Goal: Information Seeking & Learning: Learn about a topic

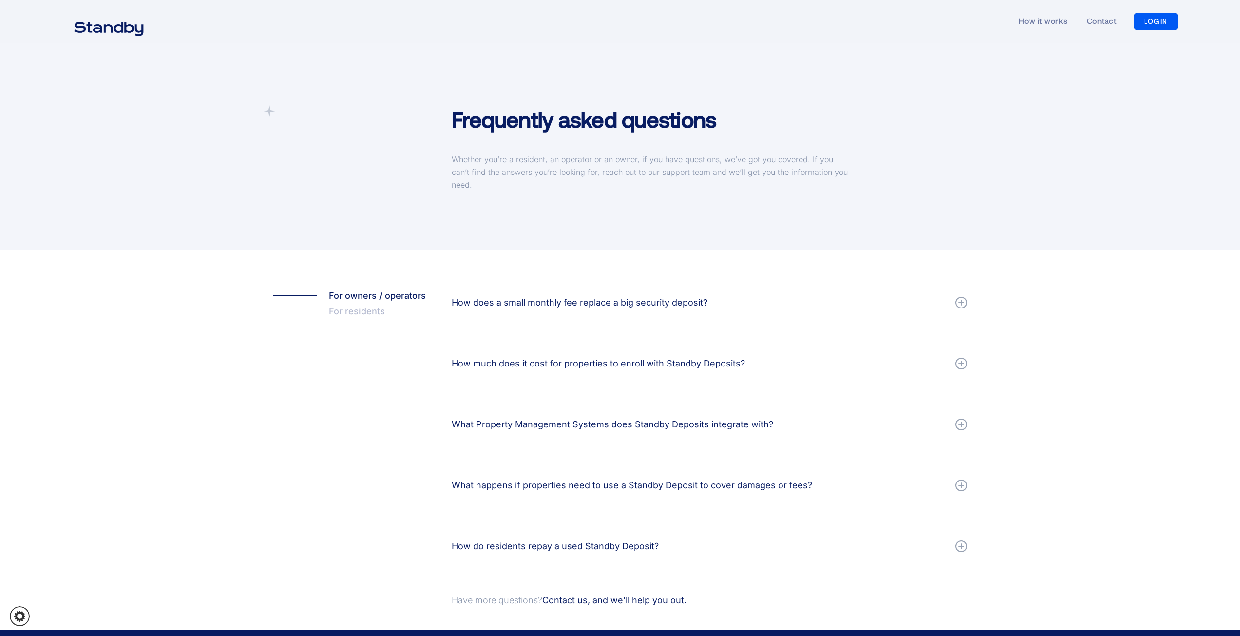
click at [960, 302] on div at bounding box center [962, 302] width 6 height 1
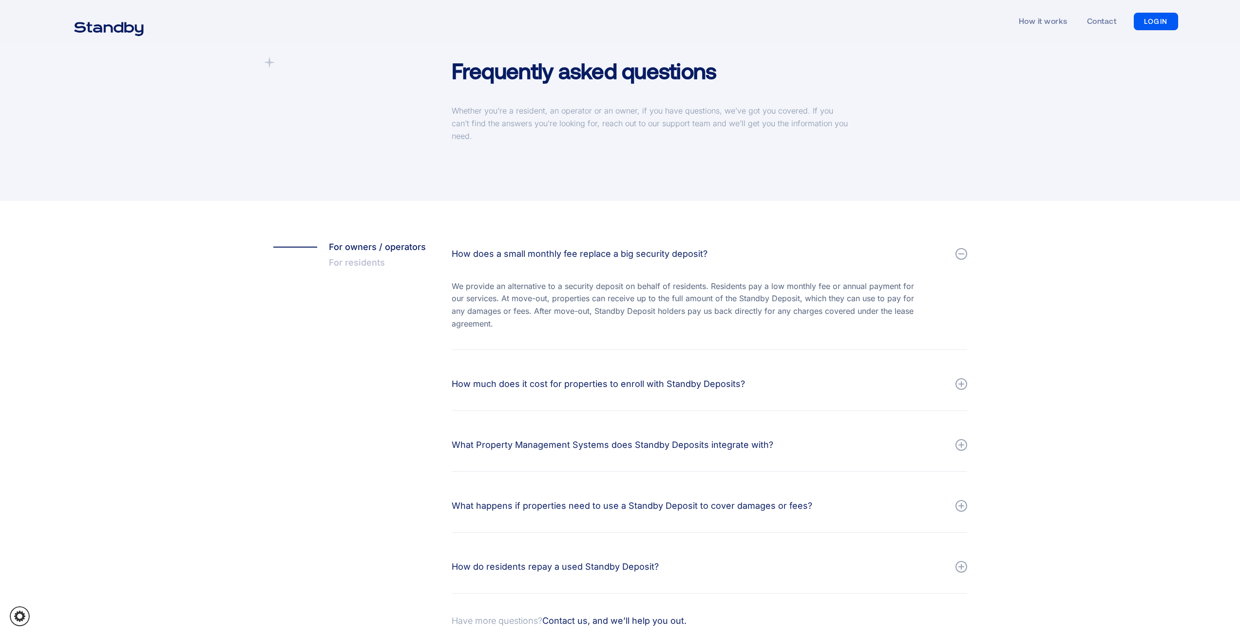
scroll to position [97, 0]
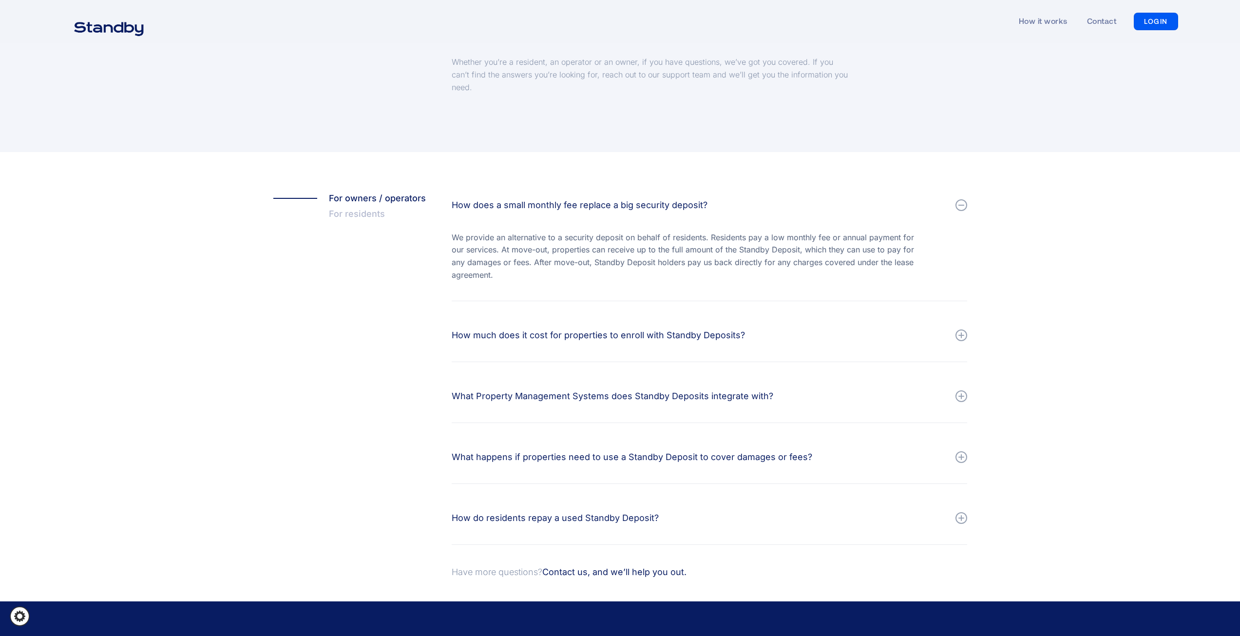
click at [966, 341] on div at bounding box center [962, 335] width 12 height 12
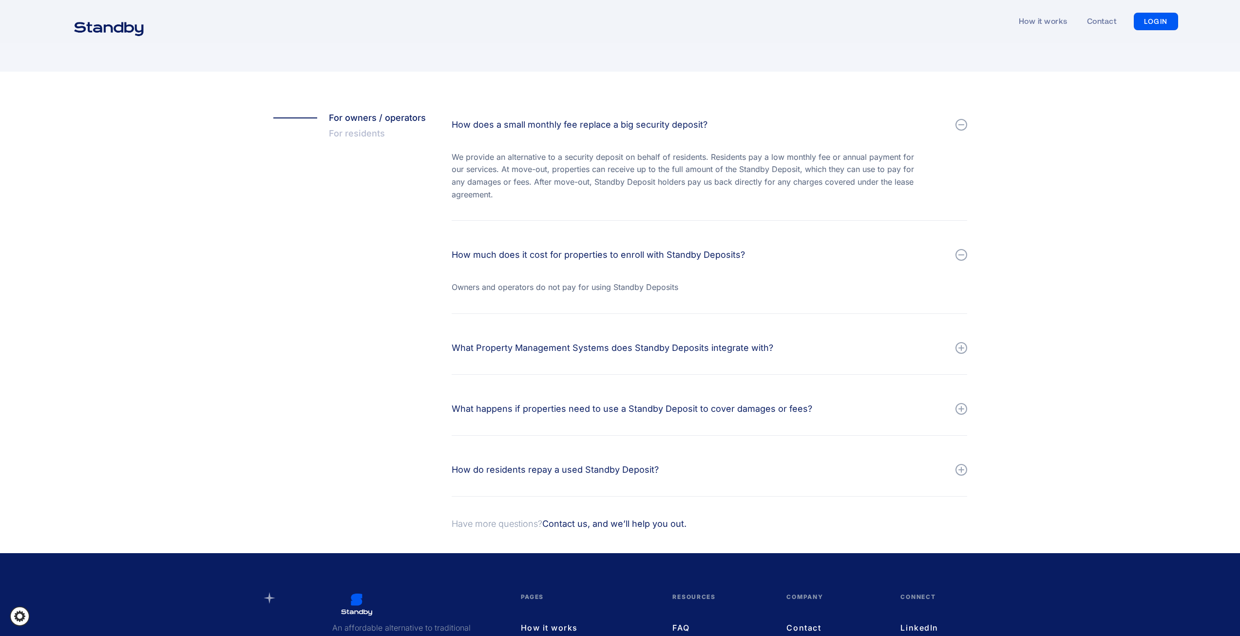
scroll to position [195, 0]
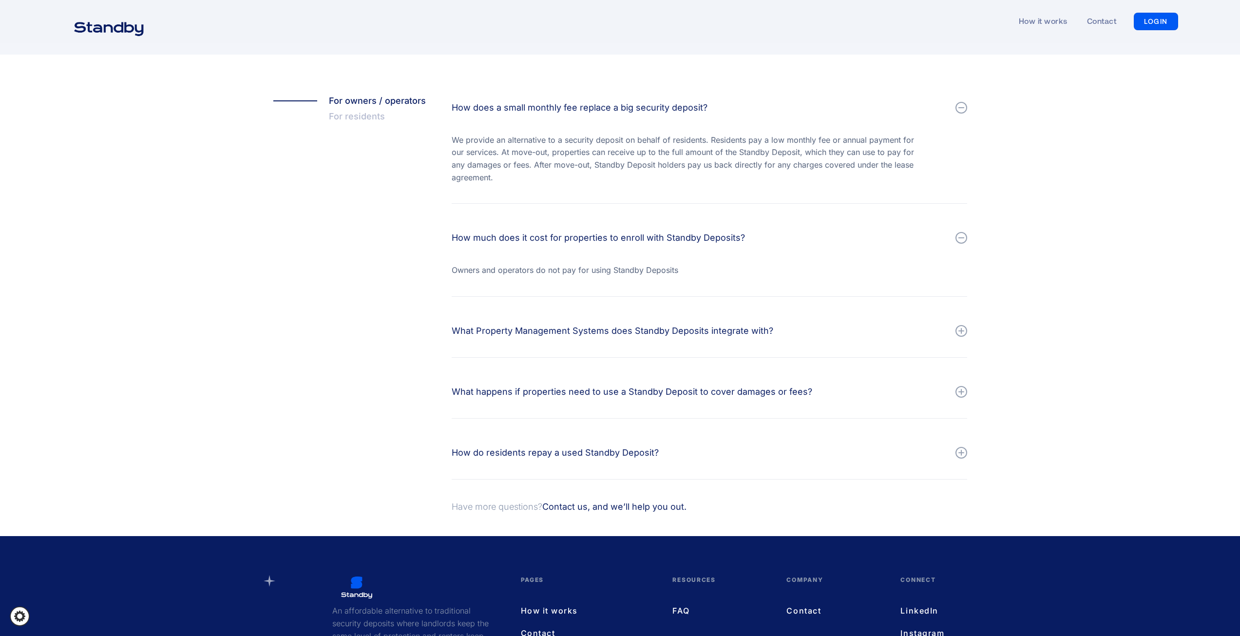
click at [960, 332] on div at bounding box center [962, 331] width 12 height 12
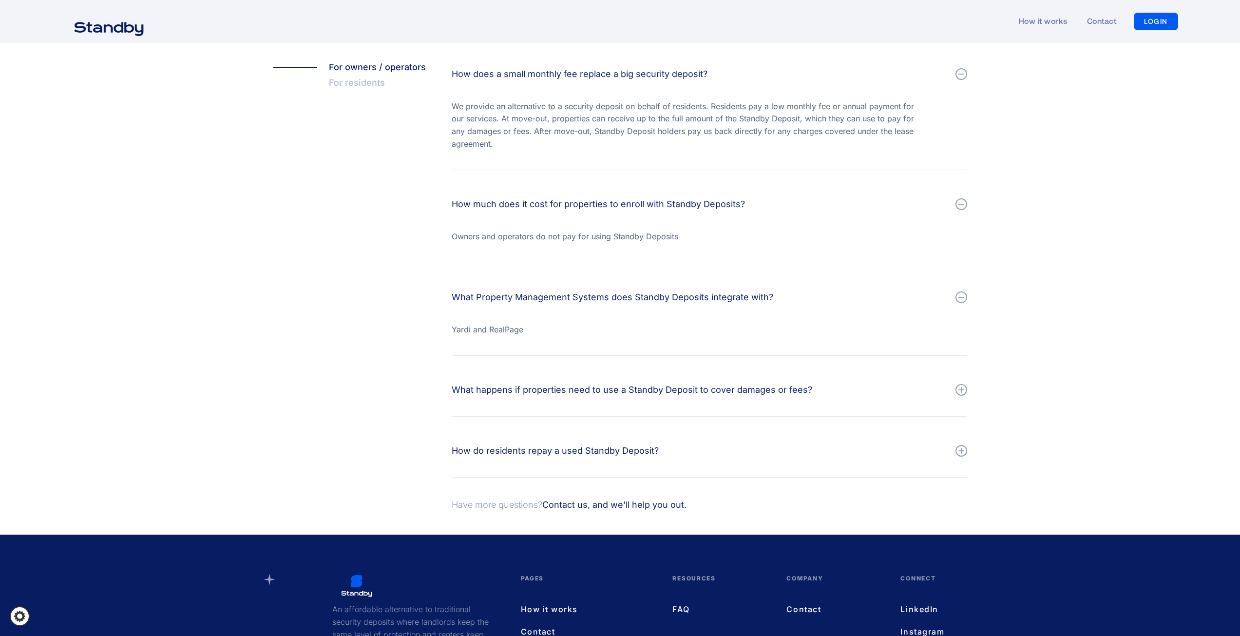
scroll to position [244, 0]
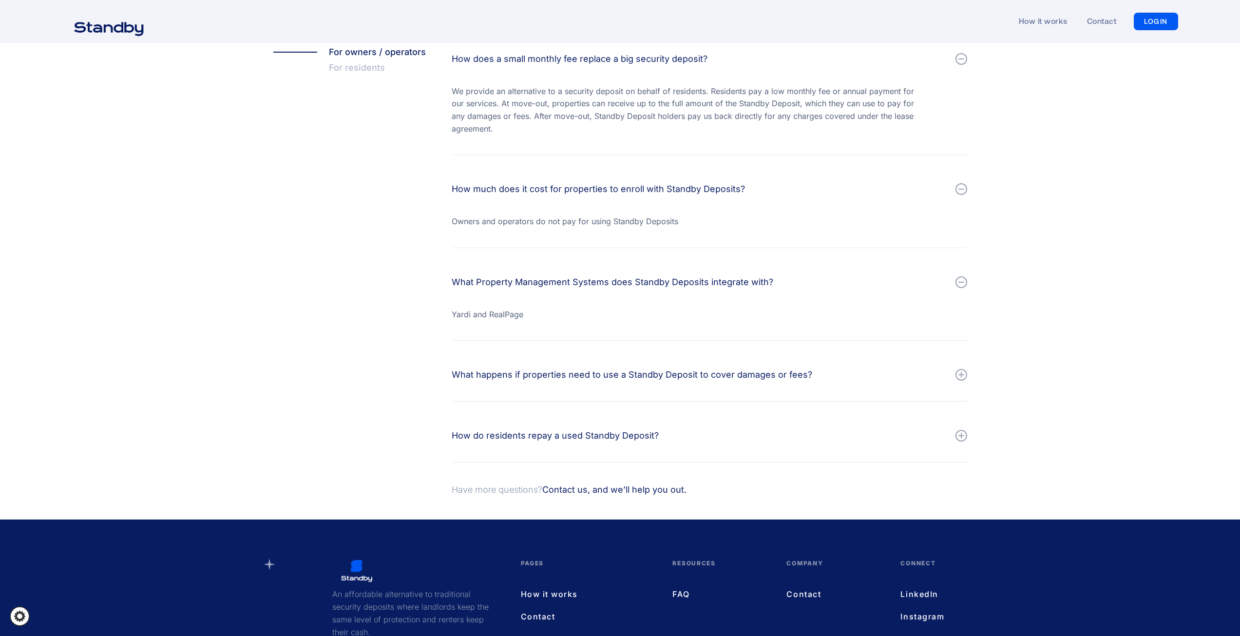
click at [961, 369] on div at bounding box center [962, 375] width 12 height 12
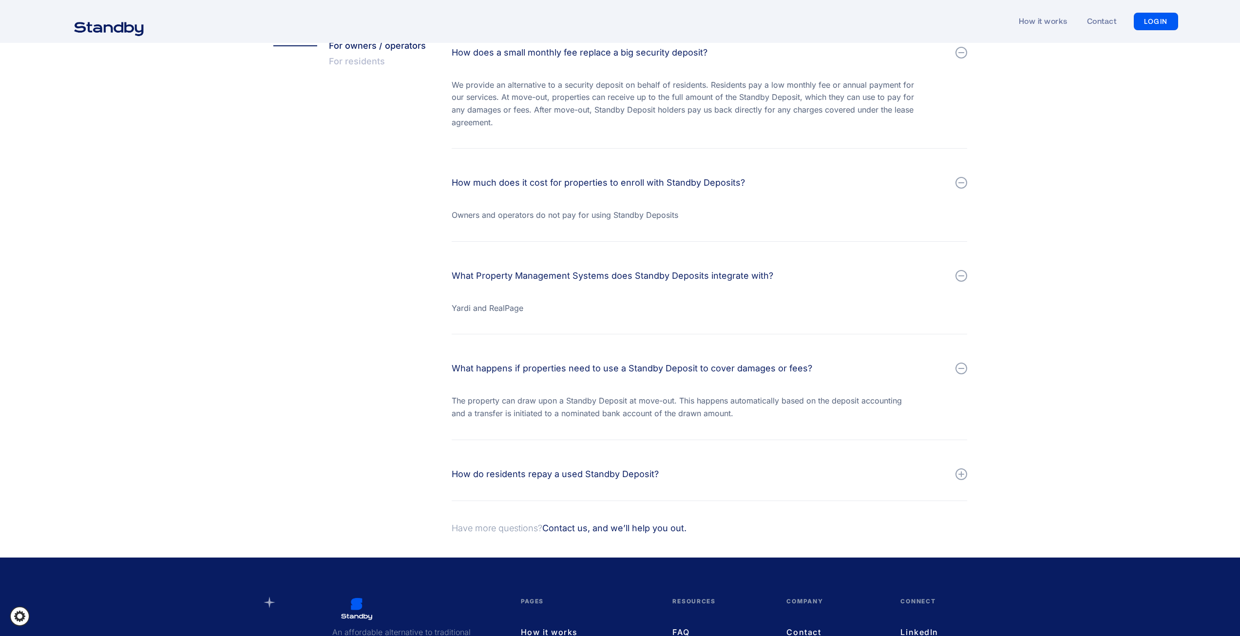
scroll to position [292, 0]
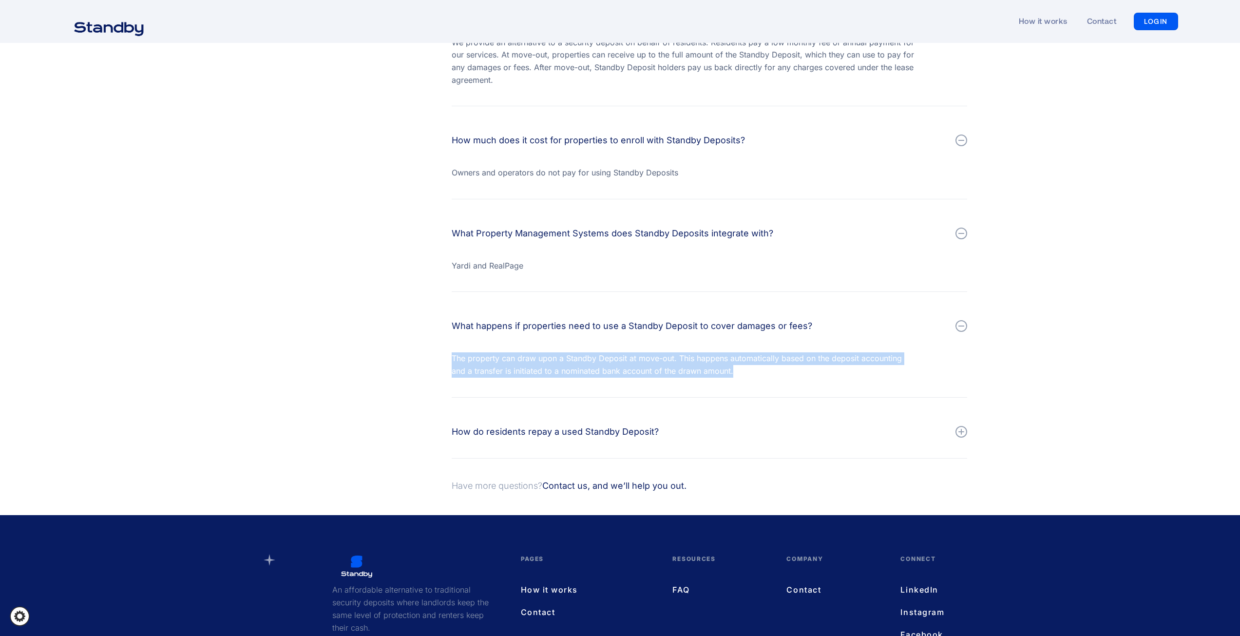
drag, startPoint x: 454, startPoint y: 353, endPoint x: 741, endPoint y: 370, distance: 287.5
click at [741, 370] on div "The property can draw upon a Standby Deposit at move-out. This happens automati…" at bounding box center [684, 364] width 464 height 25
click at [744, 370] on div "The property can draw upon a Standby Deposit at move-out. This happens automati…" at bounding box center [684, 364] width 464 height 25
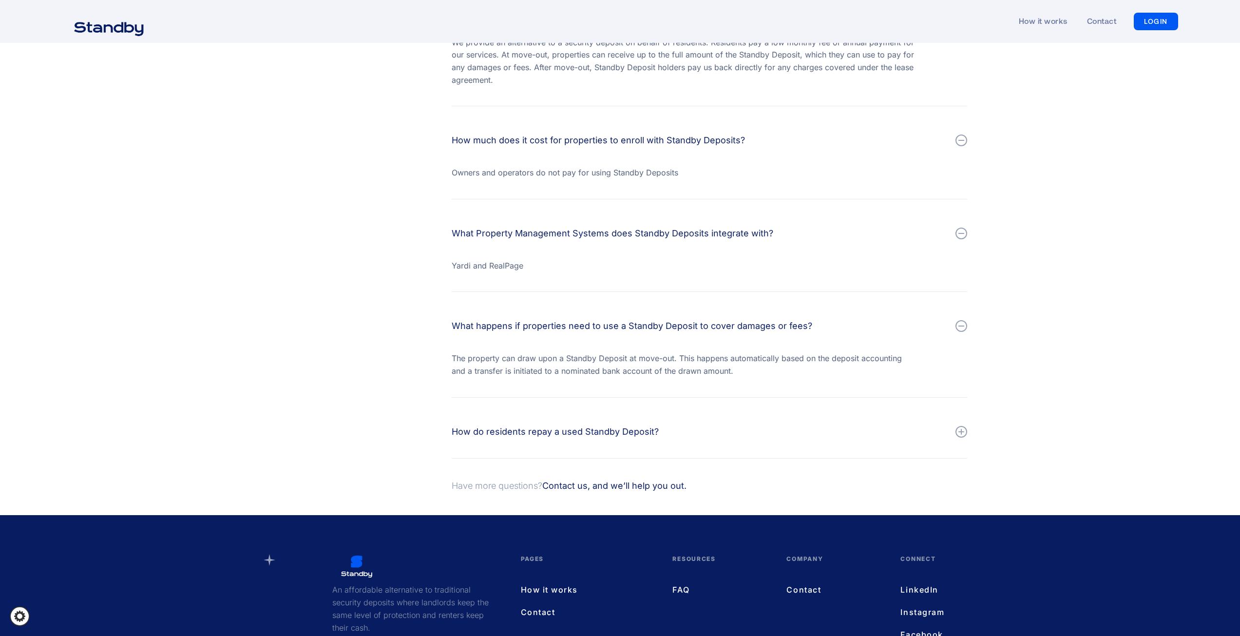
click at [963, 433] on div at bounding box center [962, 432] width 12 height 12
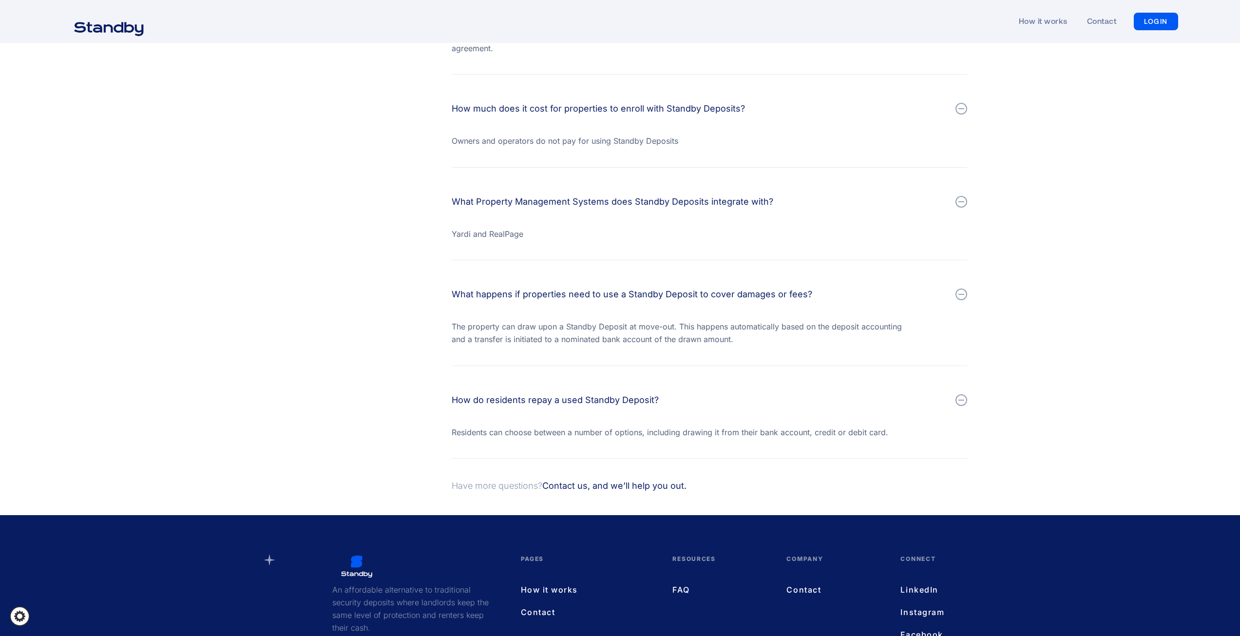
scroll to position [341, 0]
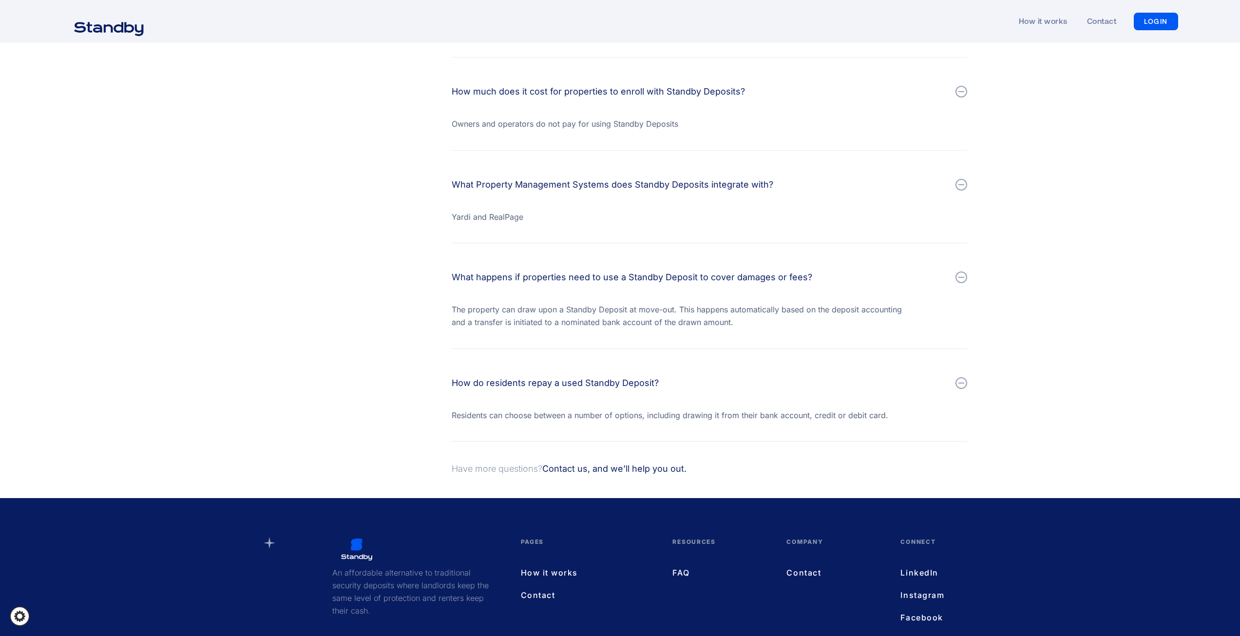
click at [930, 572] on link "LinkedIn" at bounding box center [929, 572] width 57 height 13
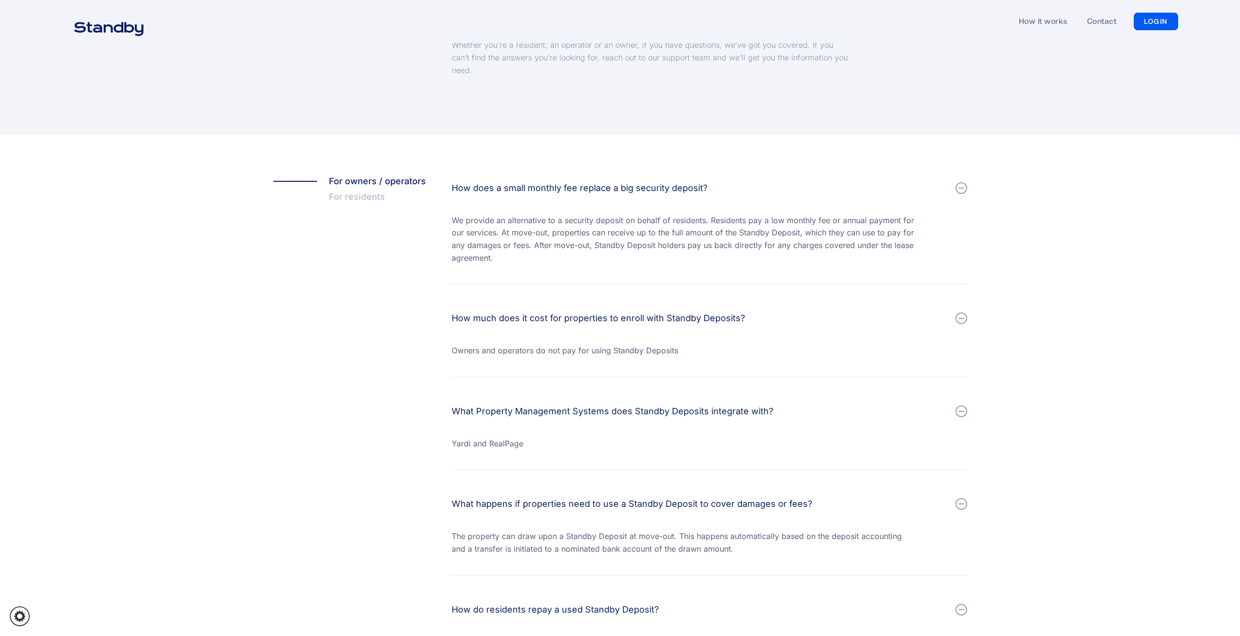
scroll to position [0, 0]
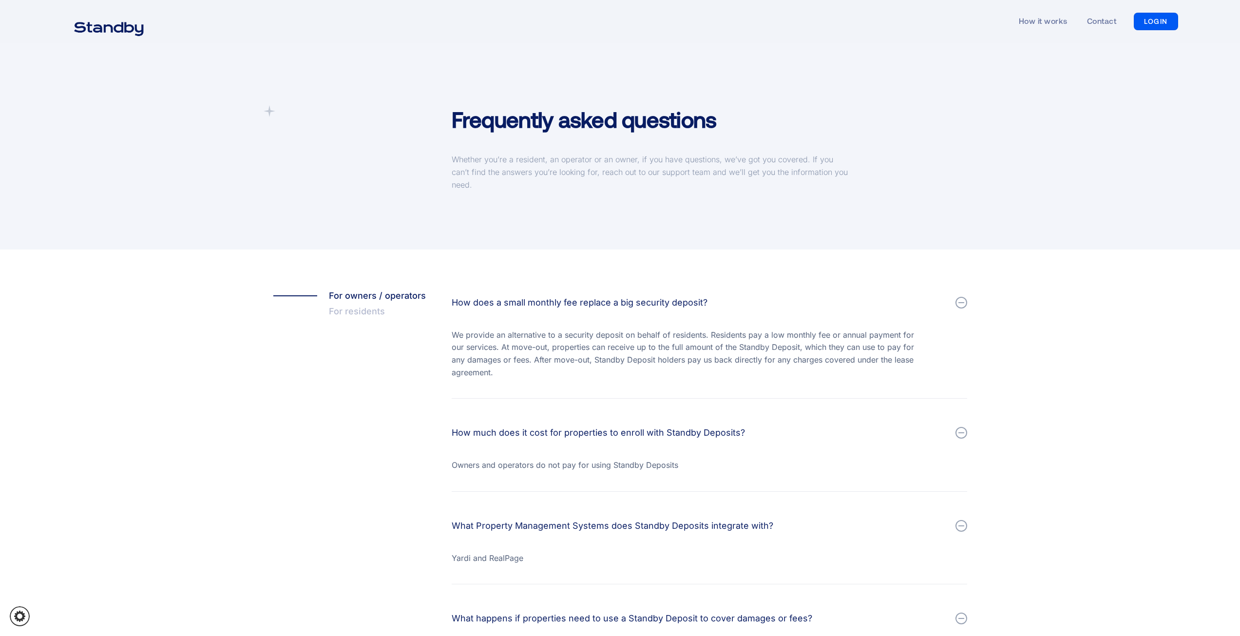
click at [133, 31] on img "home" at bounding box center [109, 28] width 94 height 24
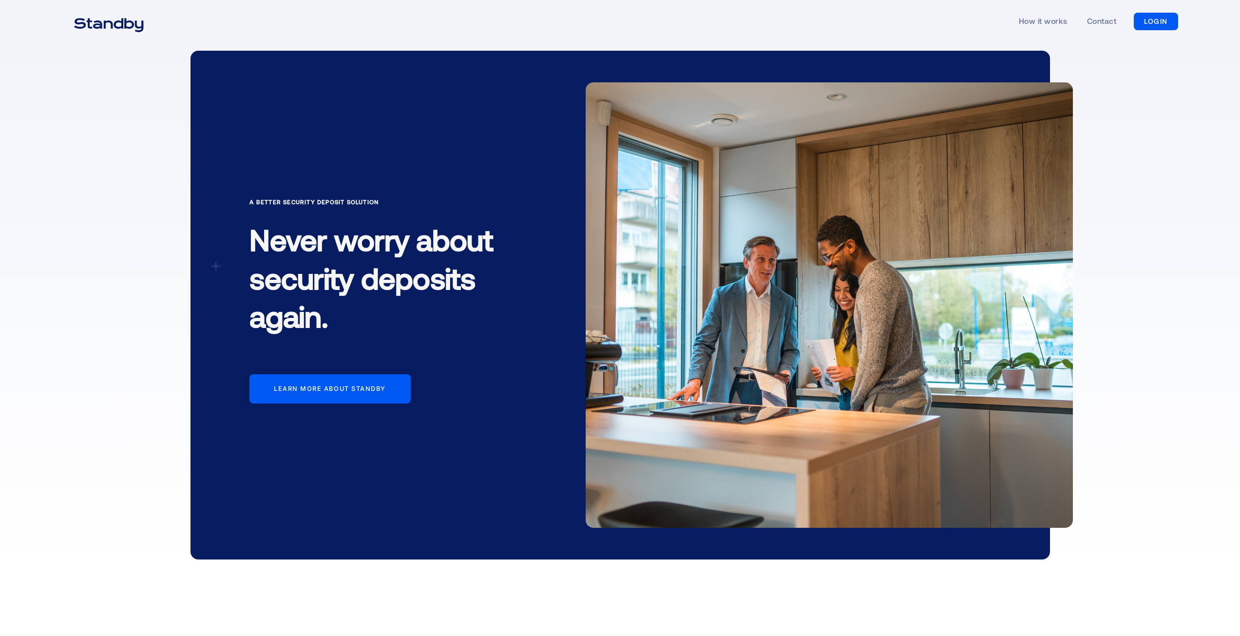
click at [127, 19] on img "home" at bounding box center [109, 24] width 94 height 24
click at [1056, 18] on link "How it works" at bounding box center [1043, 21] width 49 height 45
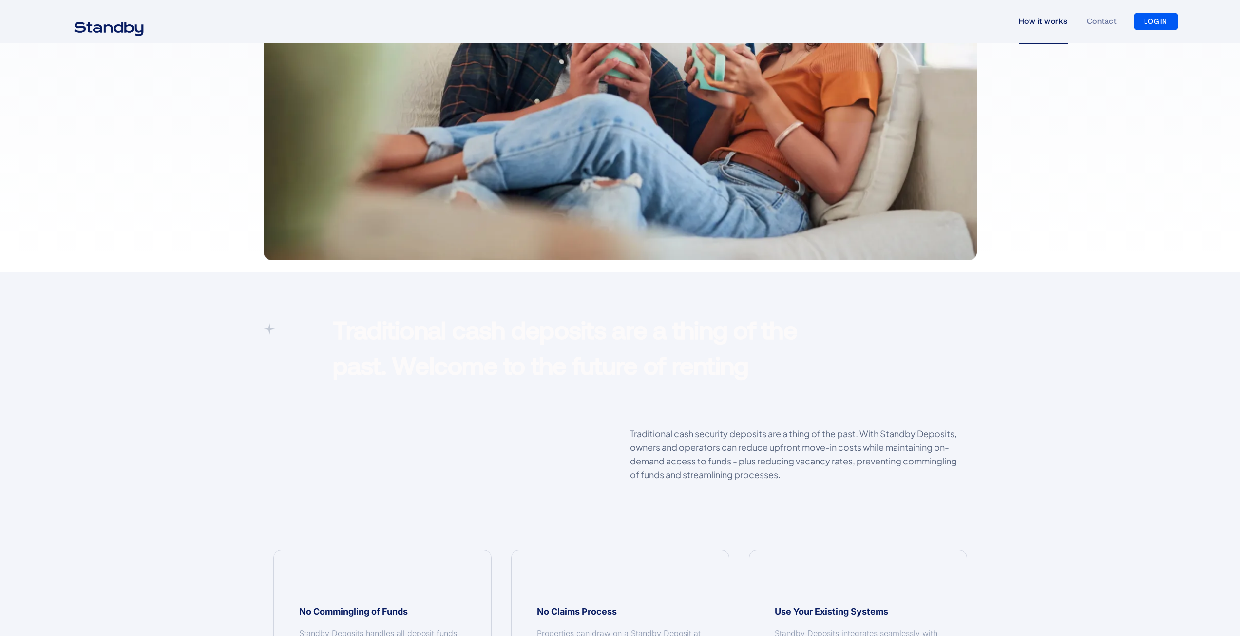
scroll to position [487, 0]
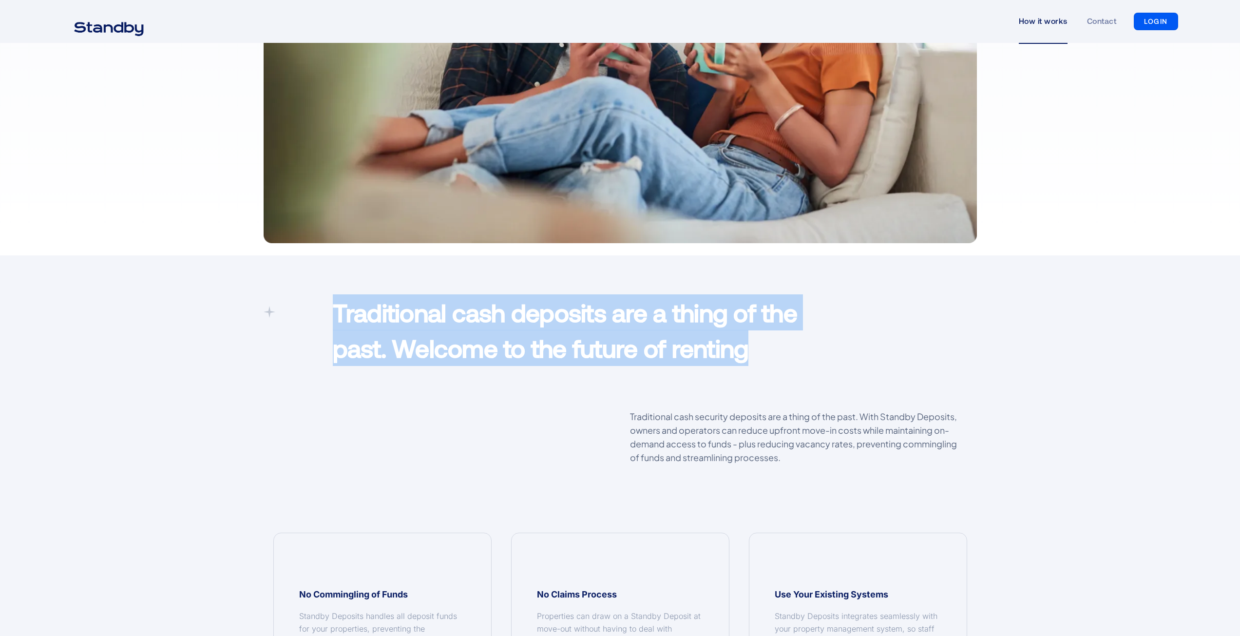
drag, startPoint x: 314, startPoint y: 314, endPoint x: 792, endPoint y: 349, distance: 478.5
click at [792, 349] on div "Traditional cash deposits are a thing of the past. Welcome to the future of ren…" at bounding box center [621, 332] width 714 height 77
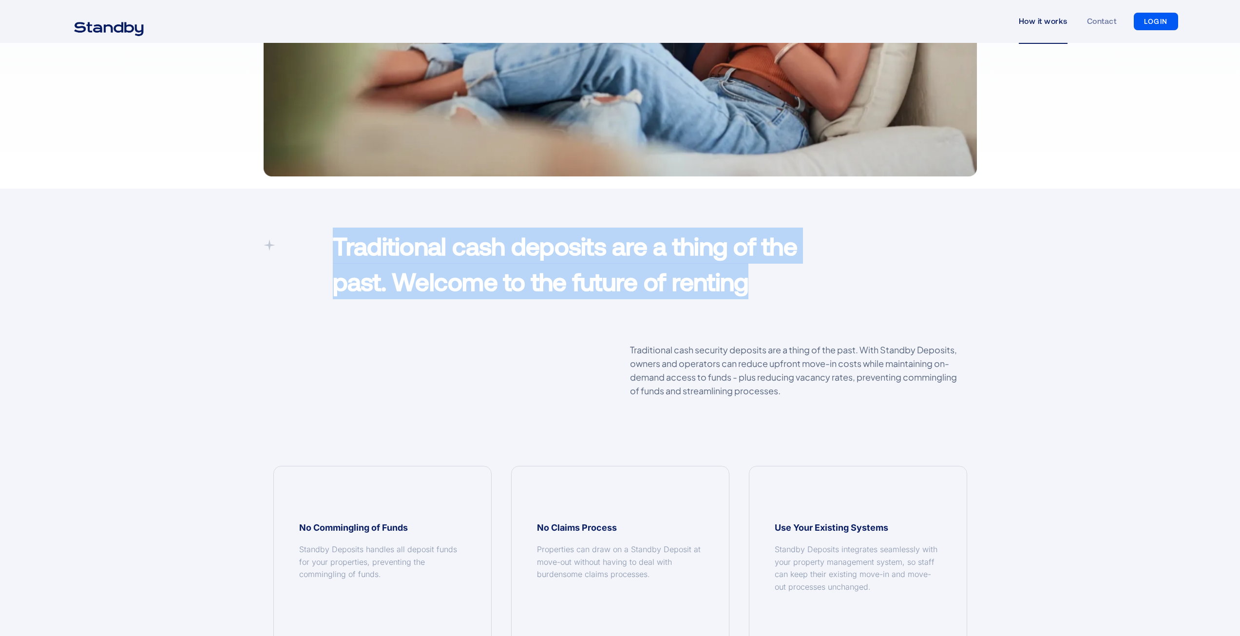
scroll to position [585, 0]
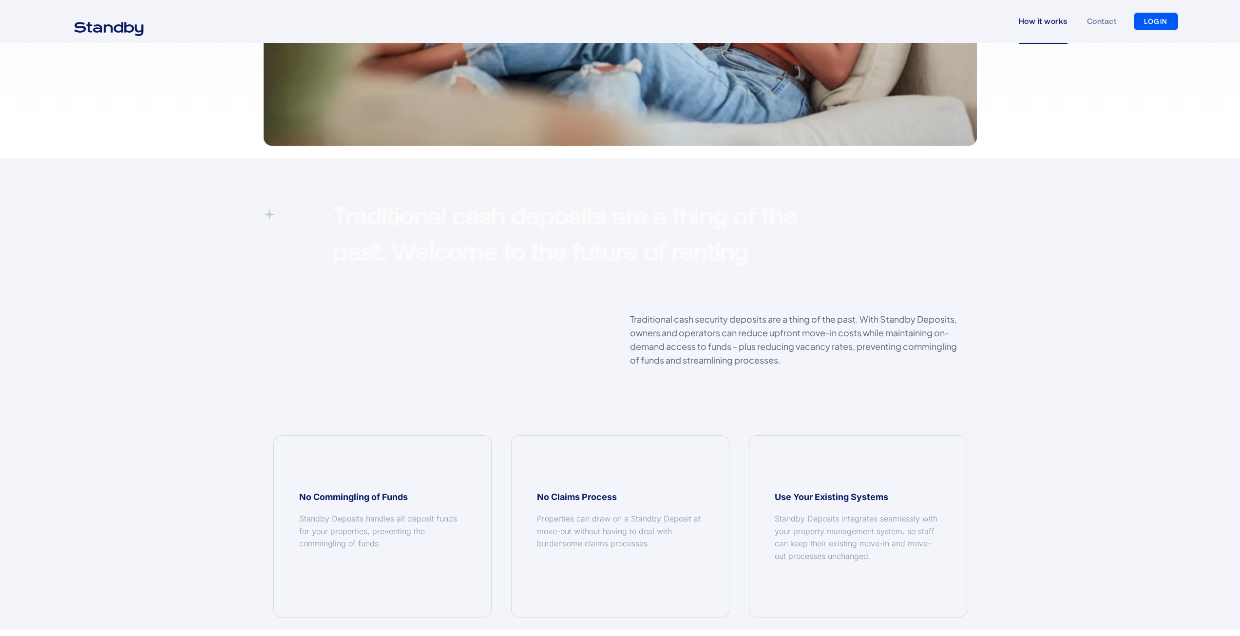
click at [715, 331] on p "Traditional cash security deposits are a thing of the past. With Standby Deposi…" at bounding box center [798, 339] width 337 height 55
drag, startPoint x: 634, startPoint y: 319, endPoint x: 930, endPoint y: 340, distance: 297.5
click at [949, 331] on p "Traditional cash security deposits are a thing of the past. With Standby Deposi…" at bounding box center [798, 339] width 337 height 55
click at [848, 352] on p "Traditional cash security deposits are a thing of the past. With Standby Deposi…" at bounding box center [798, 339] width 337 height 55
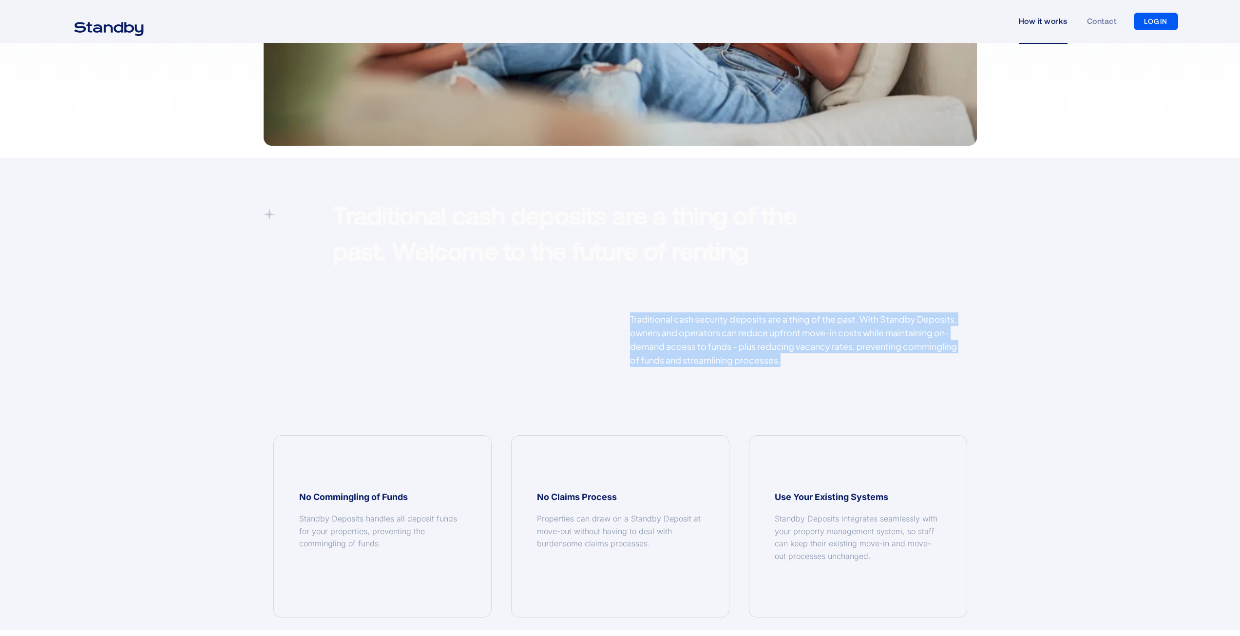
drag, startPoint x: 623, startPoint y: 312, endPoint x: 801, endPoint y: 371, distance: 187.0
click at [801, 371] on div "Traditional cash security deposits are a thing of the past. With Standby Deposi…" at bounding box center [798, 344] width 357 height 64
click at [804, 369] on div "Traditional cash security deposits are a thing of the past. With Standby Deposi…" at bounding box center [798, 344] width 357 height 64
drag, startPoint x: 773, startPoint y: 337, endPoint x: 928, endPoint y: 353, distance: 155.9
click at [928, 353] on p "Traditional cash security deposits are a thing of the past. With Standby Deposi…" at bounding box center [798, 339] width 337 height 55
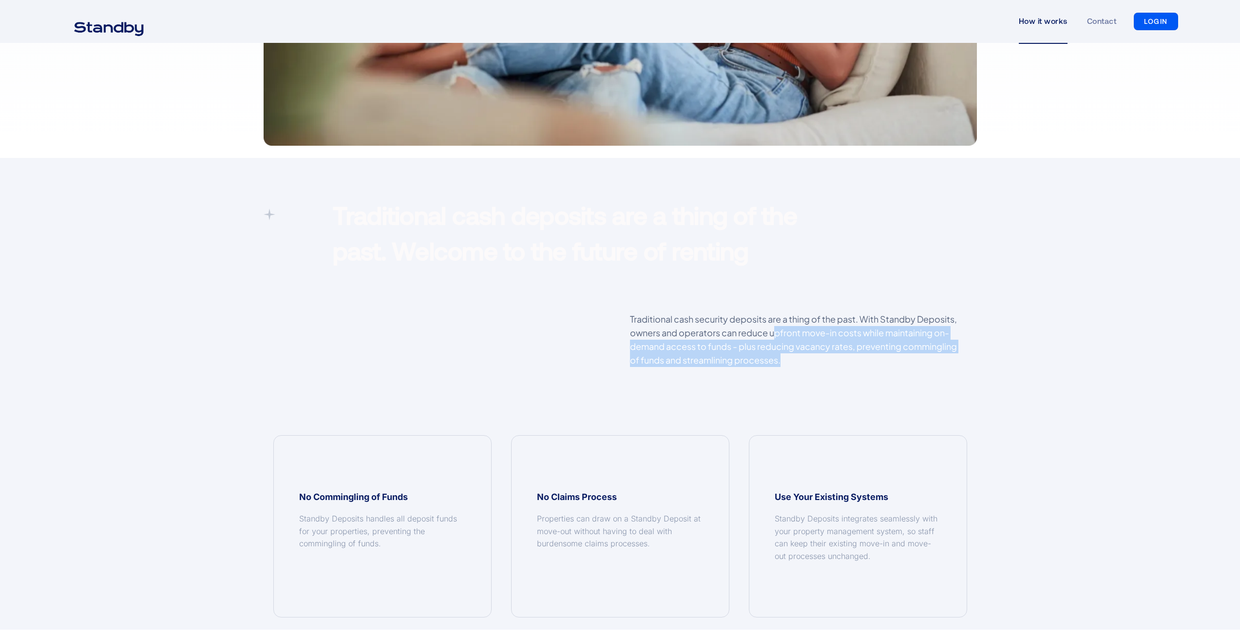
click at [876, 358] on p "Traditional cash security deposits are a thing of the past. With Standby Deposi…" at bounding box center [798, 339] width 337 height 55
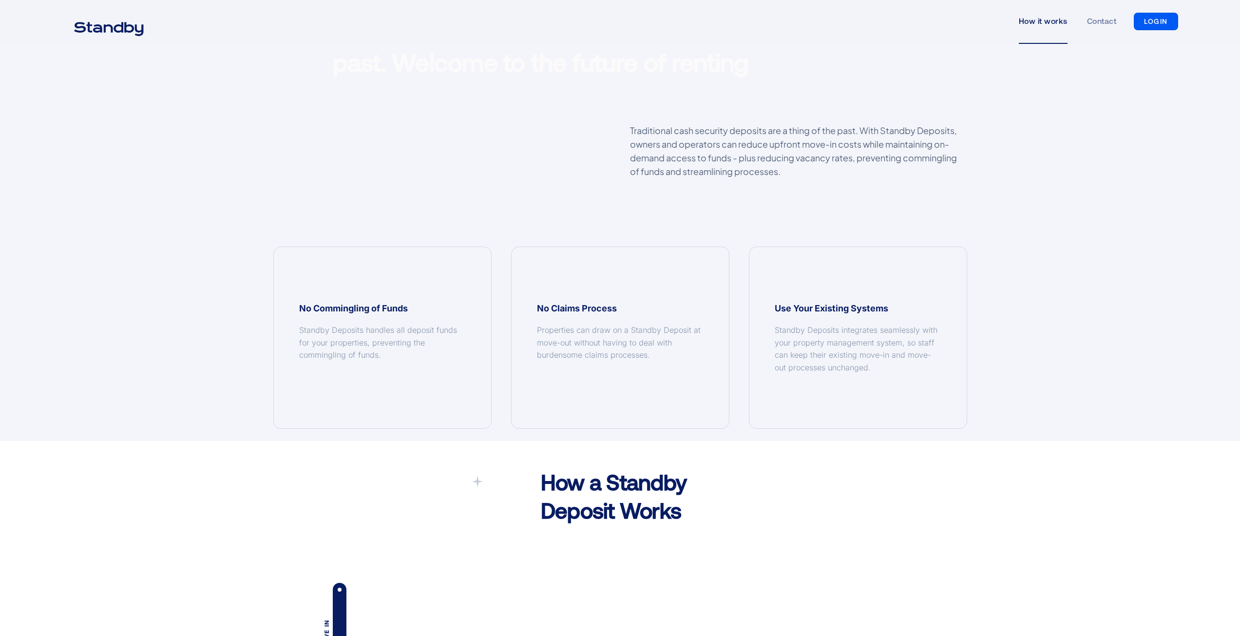
scroll to position [780, 0]
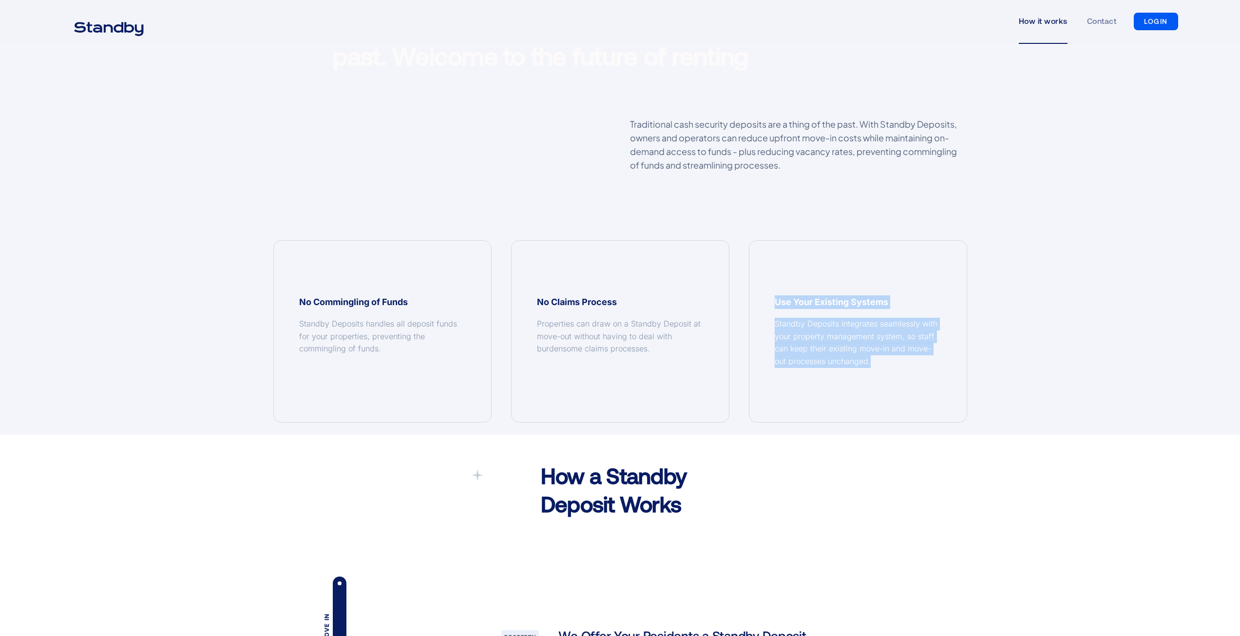
drag, startPoint x: 773, startPoint y: 303, endPoint x: 929, endPoint y: 363, distance: 167.1
click at [929, 363] on div "Use Your Existing Systems Standby Deposits integrates seamlessly with your prop…" at bounding box center [858, 331] width 217 height 181
click at [1034, 369] on div "Traditional cash deposits are a thing of the past. Welcome to the future of ren…" at bounding box center [620, 199] width 1240 height 472
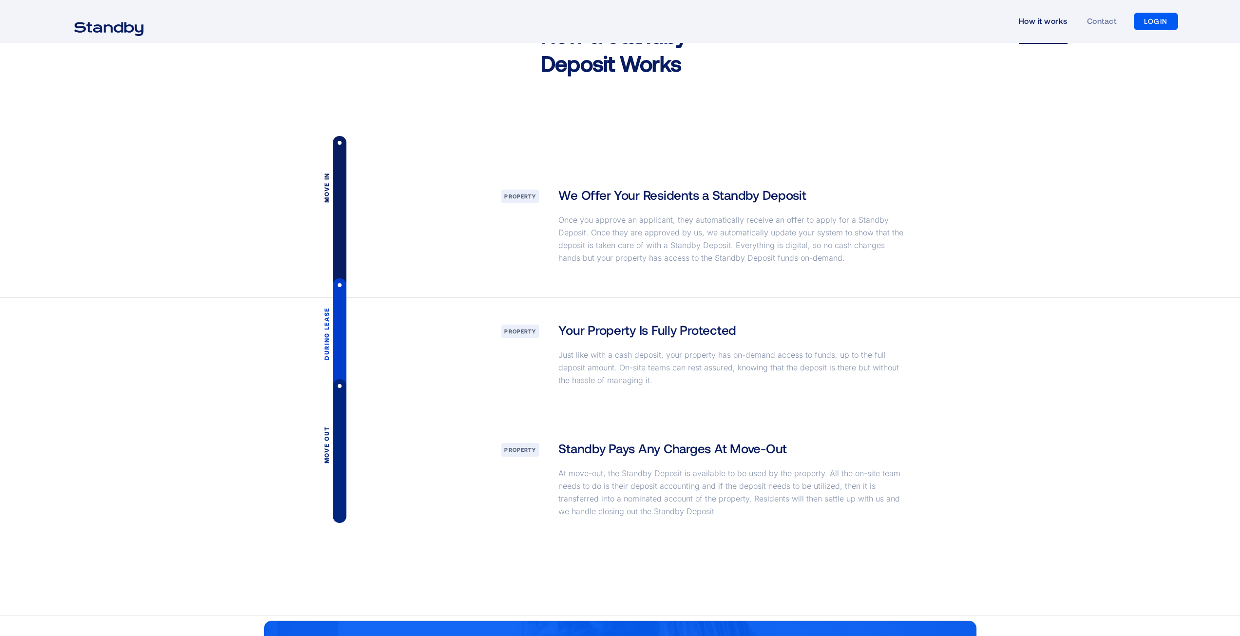
scroll to position [1218, 0]
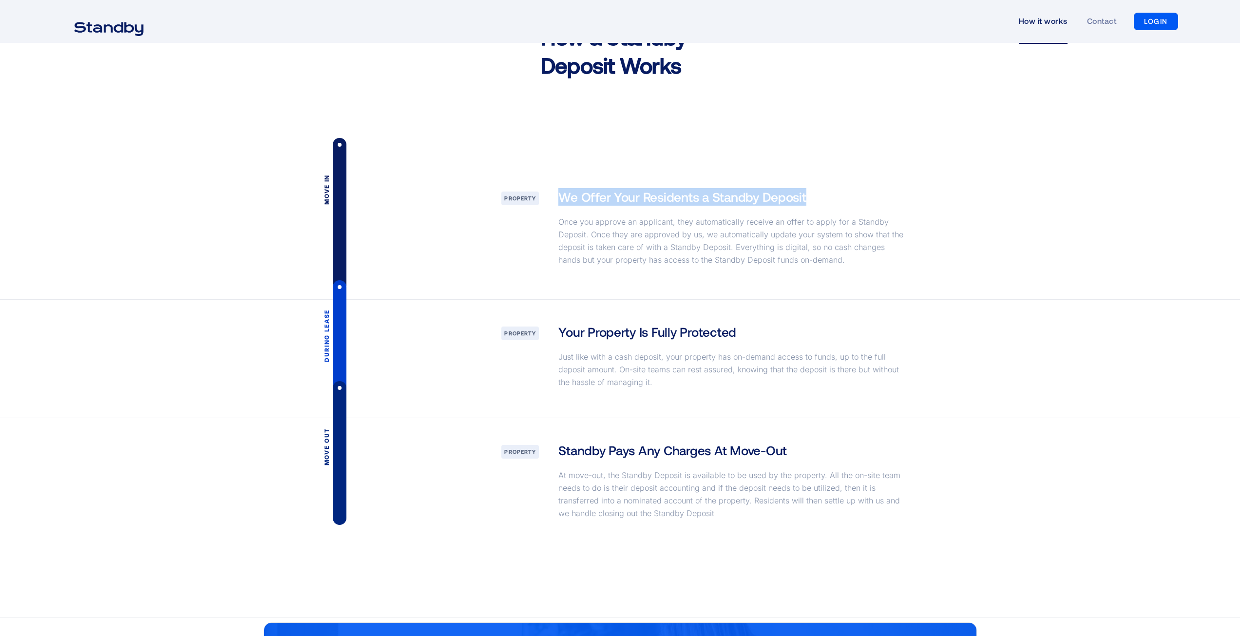
drag, startPoint x: 560, startPoint y: 196, endPoint x: 809, endPoint y: 200, distance: 248.1
click at [809, 200] on div "We Offer Your Residents a Standby Deposit Once you approve an applicant, they a…" at bounding box center [733, 232] width 369 height 88
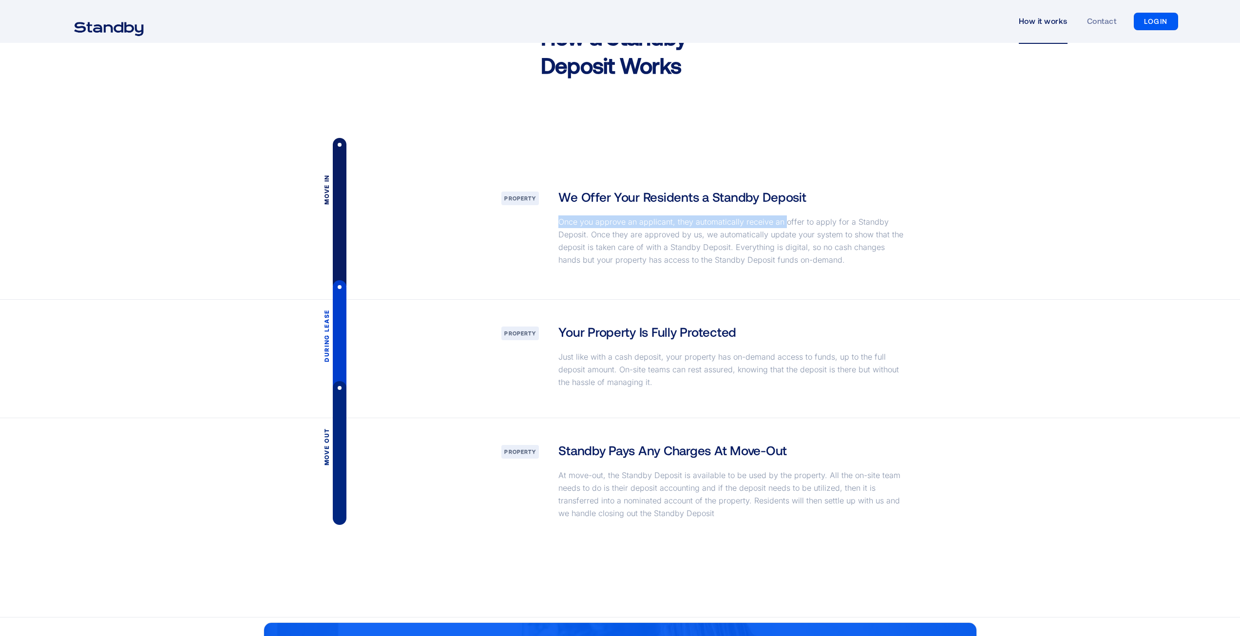
drag, startPoint x: 559, startPoint y: 221, endPoint x: 786, endPoint y: 226, distance: 226.7
click at [786, 226] on p "Once you approve an applicant, they automatically receive an offer to apply for…" at bounding box center [733, 240] width 349 height 51
click at [805, 239] on p "Once you approve an applicant, they automatically receive an offer to apply for…" at bounding box center [733, 240] width 349 height 51
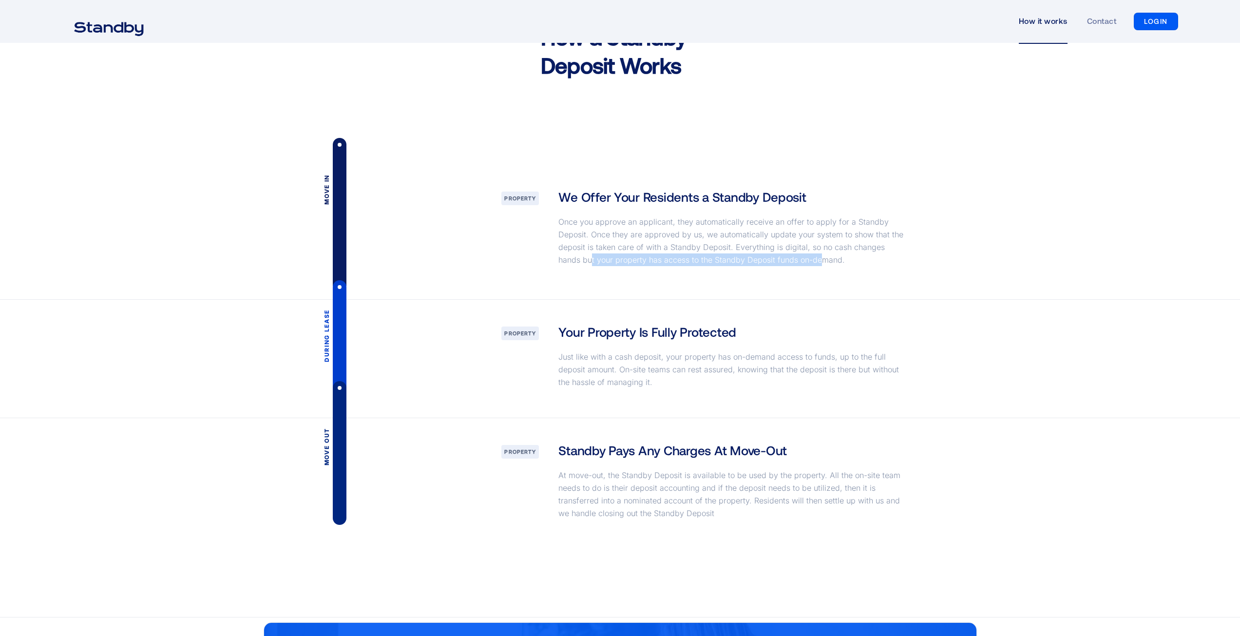
drag, startPoint x: 567, startPoint y: 262, endPoint x: 799, endPoint y: 265, distance: 232.5
click at [799, 265] on p "Once you approve an applicant, they automatically receive an offer to apply for…" at bounding box center [733, 240] width 349 height 51
click at [820, 265] on p "Once you approve an applicant, they automatically receive an offer to apply for…" at bounding box center [733, 240] width 349 height 51
drag, startPoint x: 560, startPoint y: 330, endPoint x: 746, endPoint y: 326, distance: 185.7
click at [746, 326] on div "Your Property Is Fully Protected Just like with a cash deposit, your property h…" at bounding box center [733, 358] width 369 height 71
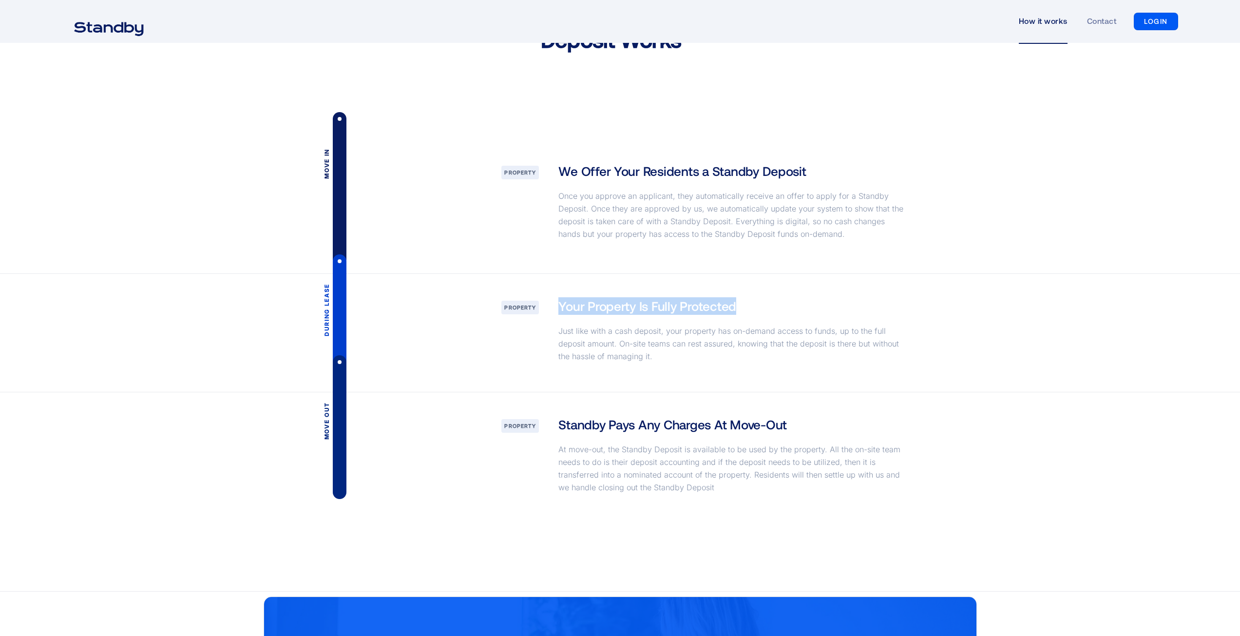
scroll to position [1267, 0]
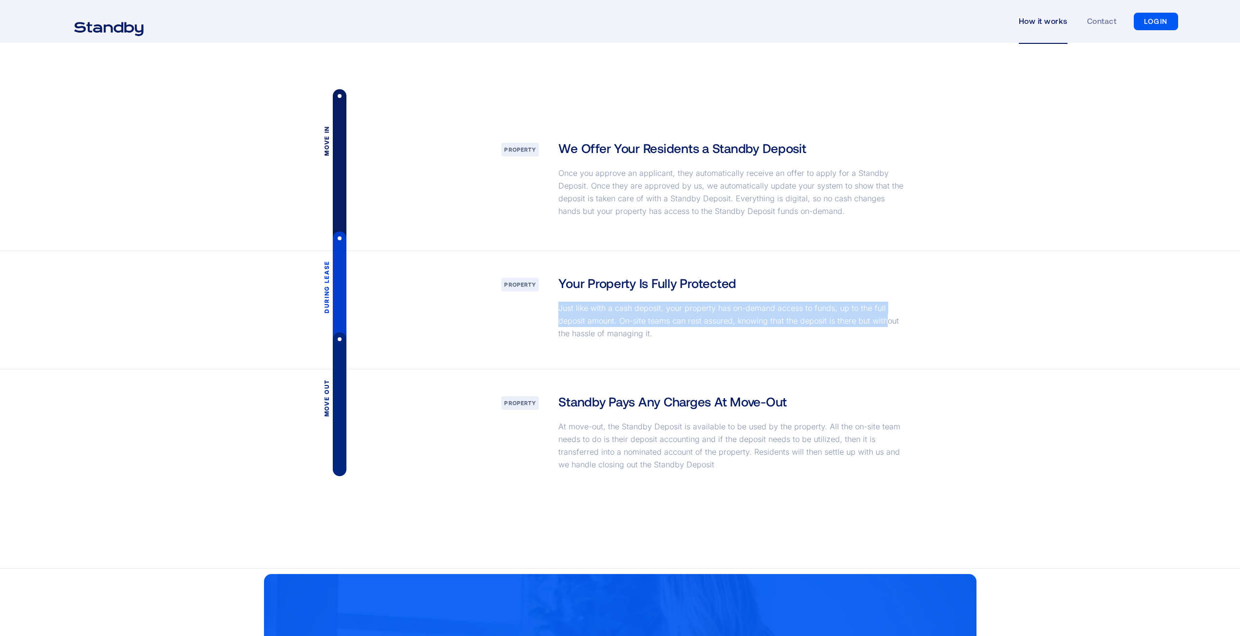
drag, startPoint x: 559, startPoint y: 309, endPoint x: 885, endPoint y: 319, distance: 325.7
click at [885, 319] on p "Just like with a cash deposit, your property has on-demand access to funds, up …" at bounding box center [733, 321] width 349 height 38
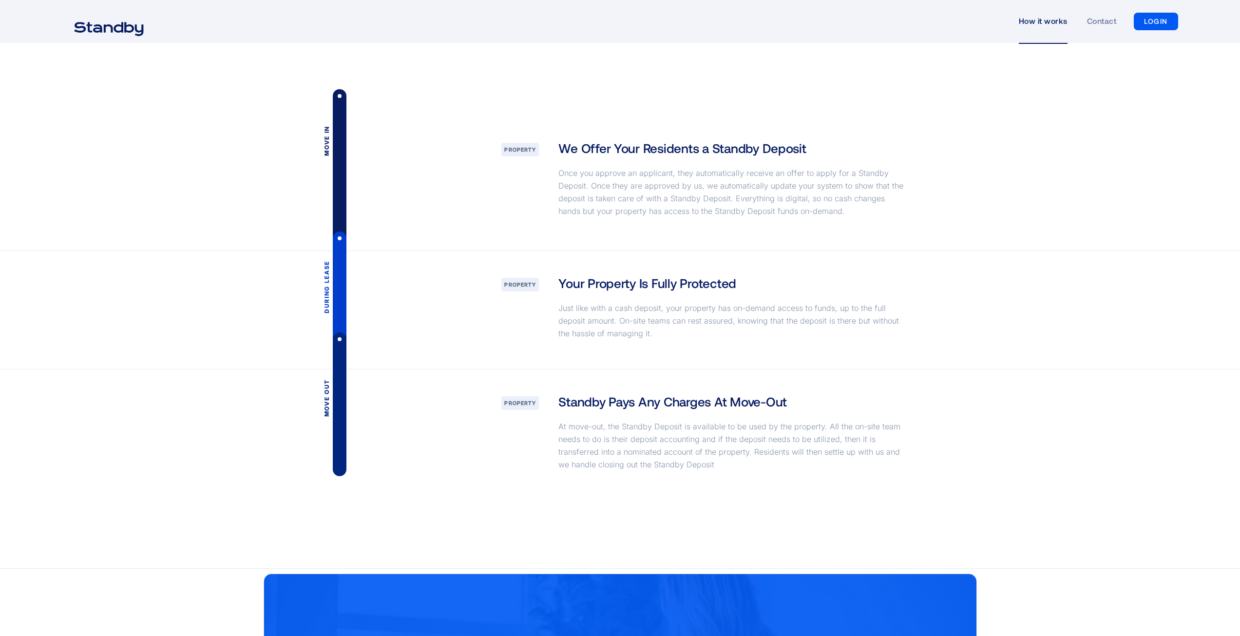
click at [850, 328] on p "Just like with a cash deposit, your property has on-demand access to funds, up …" at bounding box center [733, 321] width 349 height 38
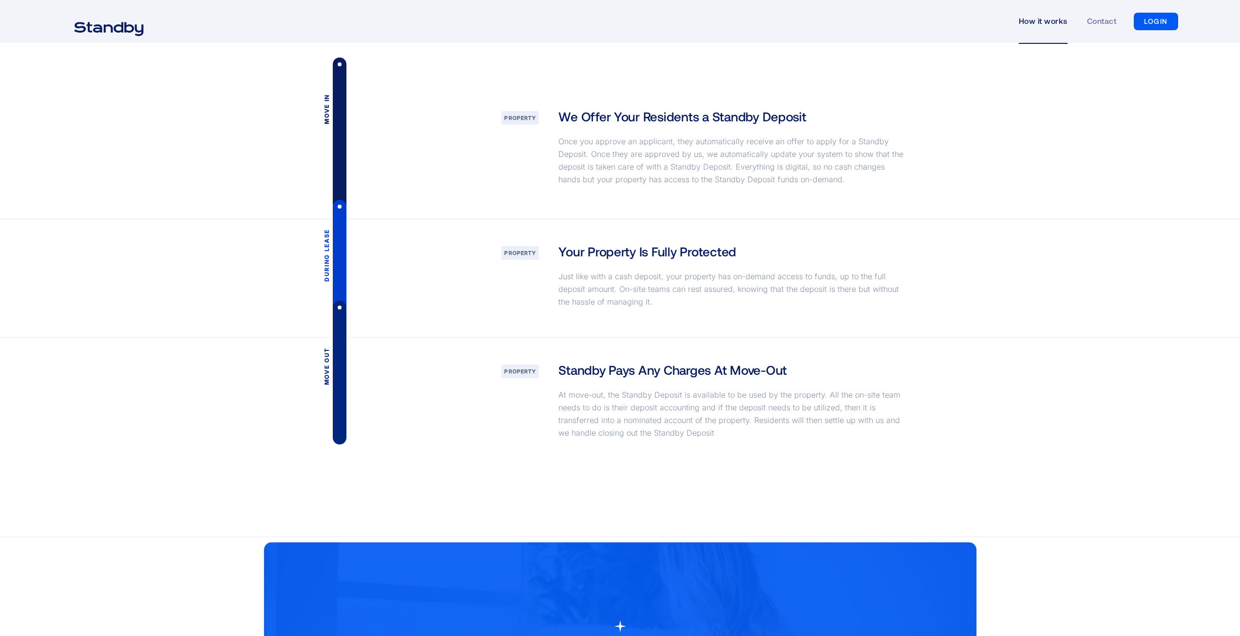
scroll to position [1316, 0]
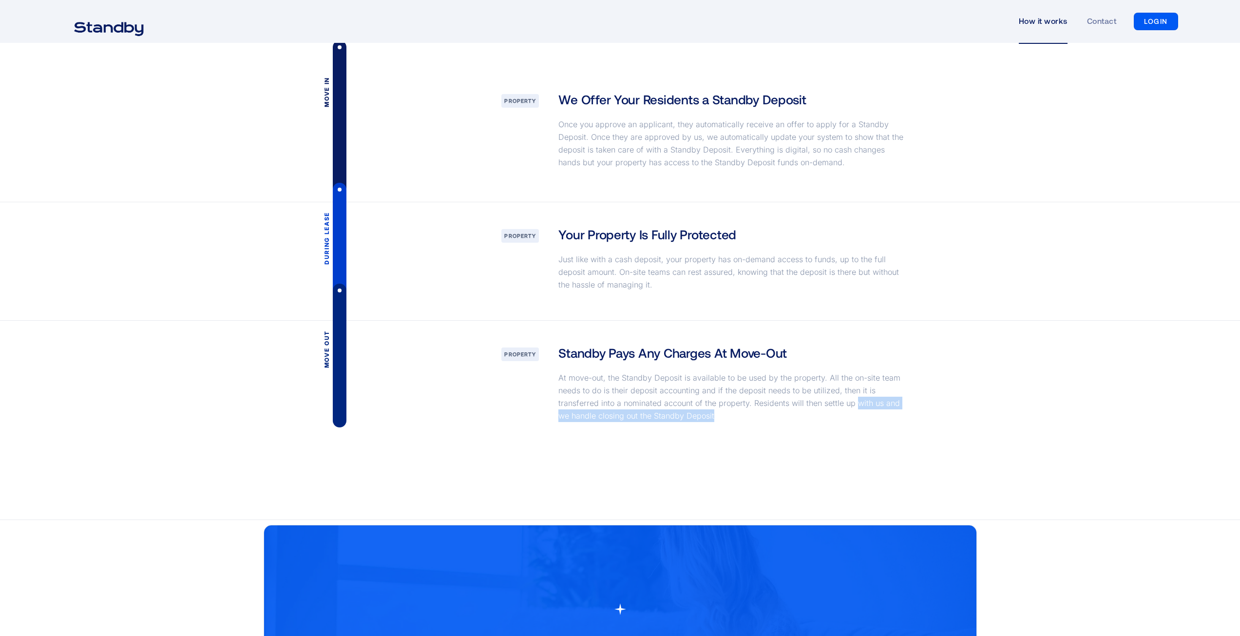
drag, startPoint x: 856, startPoint y: 407, endPoint x: 743, endPoint y: 436, distance: 116.8
click at [743, 436] on div "Move out property Standby Pays Any Charges At Move-Out At move-out, the Standby…" at bounding box center [621, 386] width 714 height 131
click at [725, 427] on div "Standby Pays Any Charges At Move-Out At move-out, the Standby Deposit is availa…" at bounding box center [733, 386] width 369 height 84
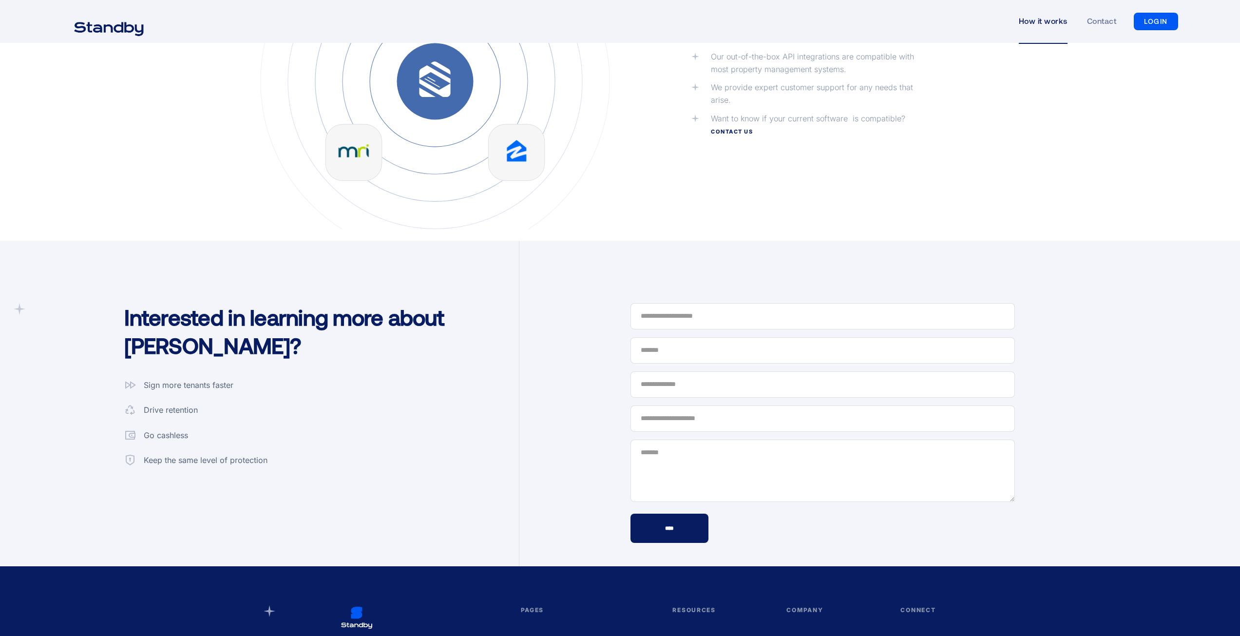
scroll to position [2339, 0]
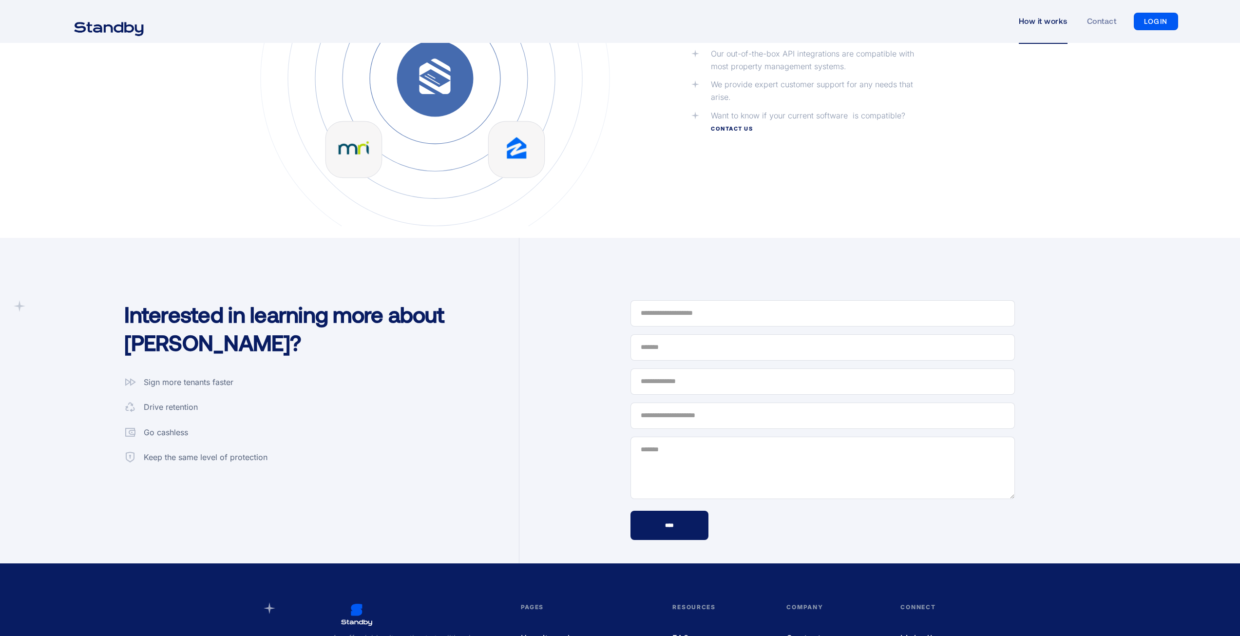
click at [187, 387] on div "Sign more tenants faster" at bounding box center [189, 382] width 90 height 13
click at [192, 387] on div "Sign more tenants faster" at bounding box center [189, 382] width 90 height 13
click at [178, 406] on div "Drive retention" at bounding box center [171, 407] width 54 height 13
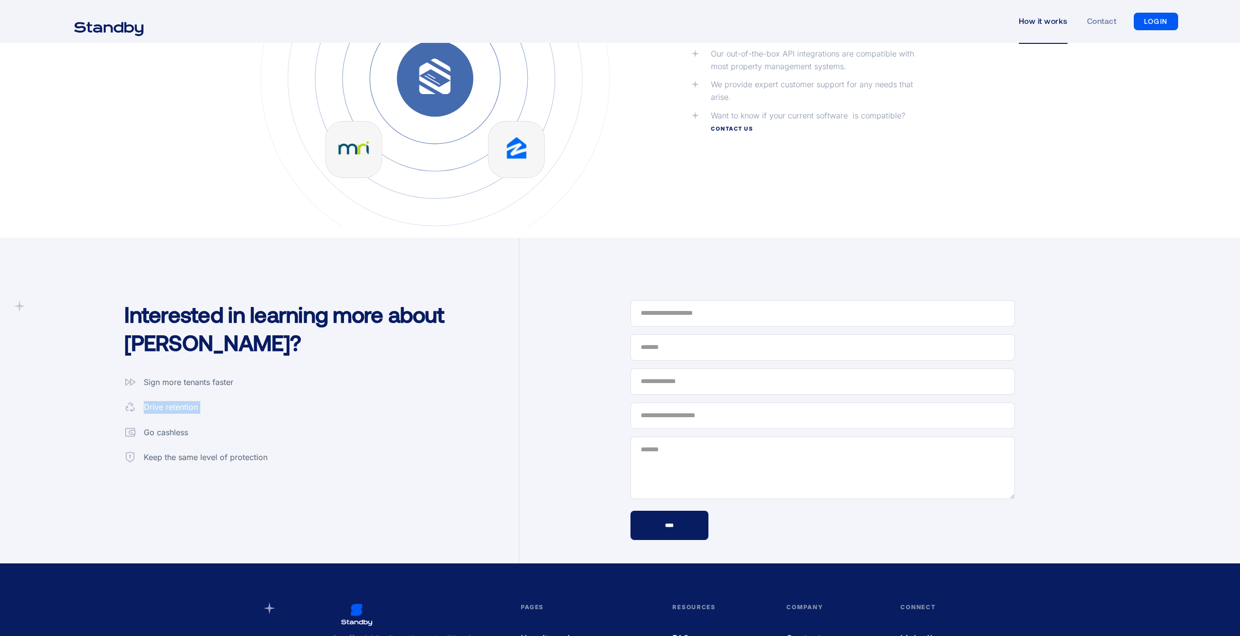
click at [178, 406] on div "Drive retention" at bounding box center [171, 407] width 54 height 13
click at [172, 429] on div "Go cashless" at bounding box center [166, 432] width 44 height 13
click at [193, 454] on div "Keep the same level of protection" at bounding box center [206, 457] width 124 height 13
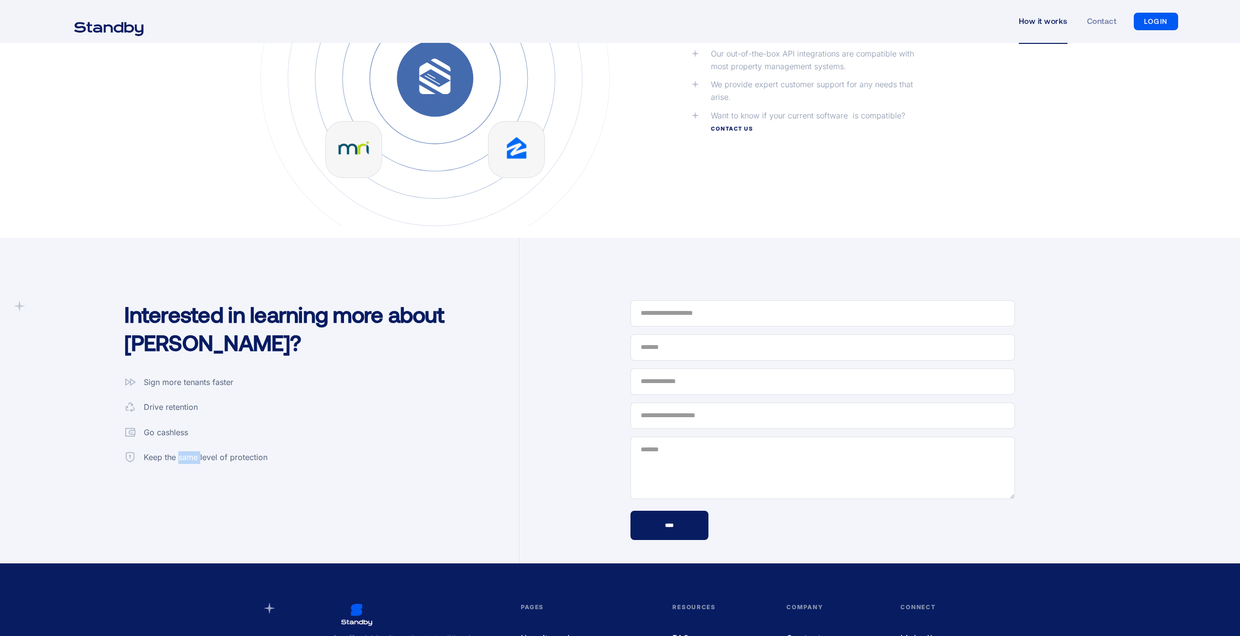
click at [193, 454] on div "Keep the same level of protection" at bounding box center [206, 457] width 124 height 13
click at [256, 462] on div "Keep the same level of protection" at bounding box center [206, 457] width 124 height 13
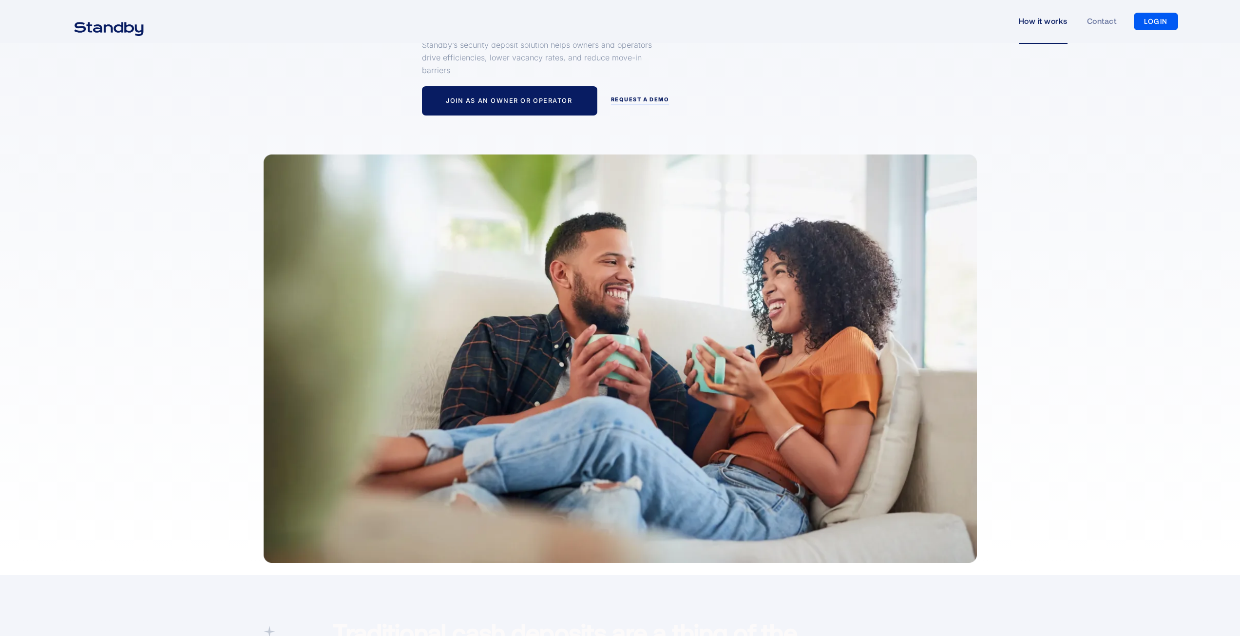
scroll to position [0, 0]
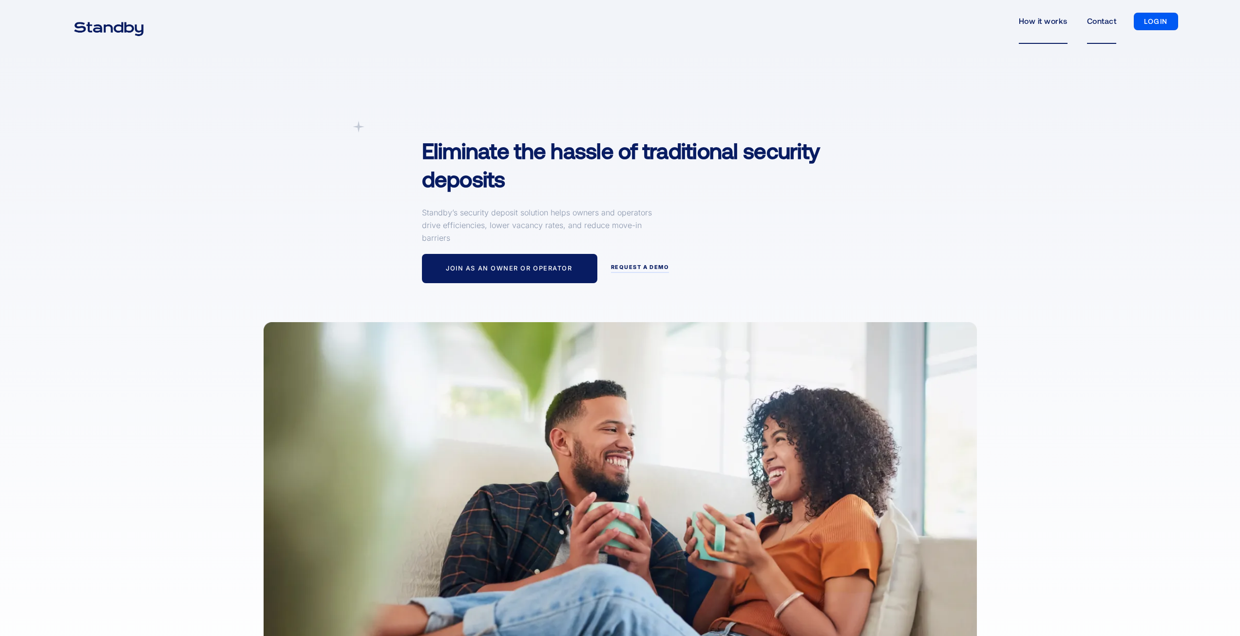
click at [1095, 24] on link "Contact" at bounding box center [1101, 21] width 29 height 45
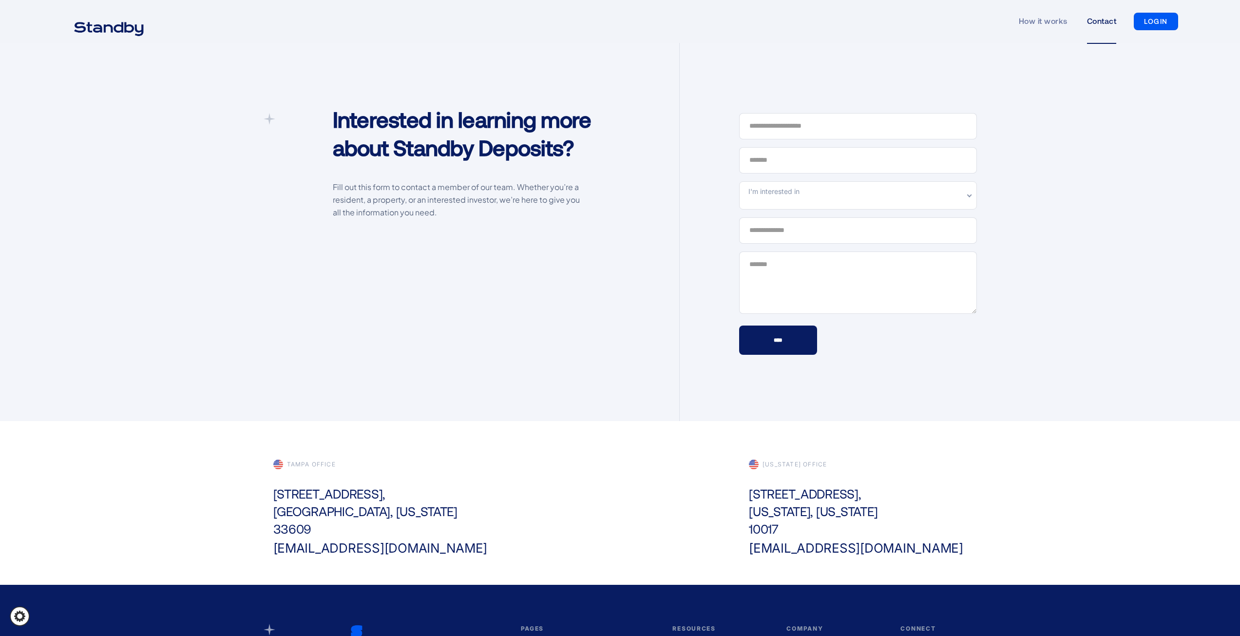
click at [110, 29] on img "home" at bounding box center [109, 28] width 94 height 24
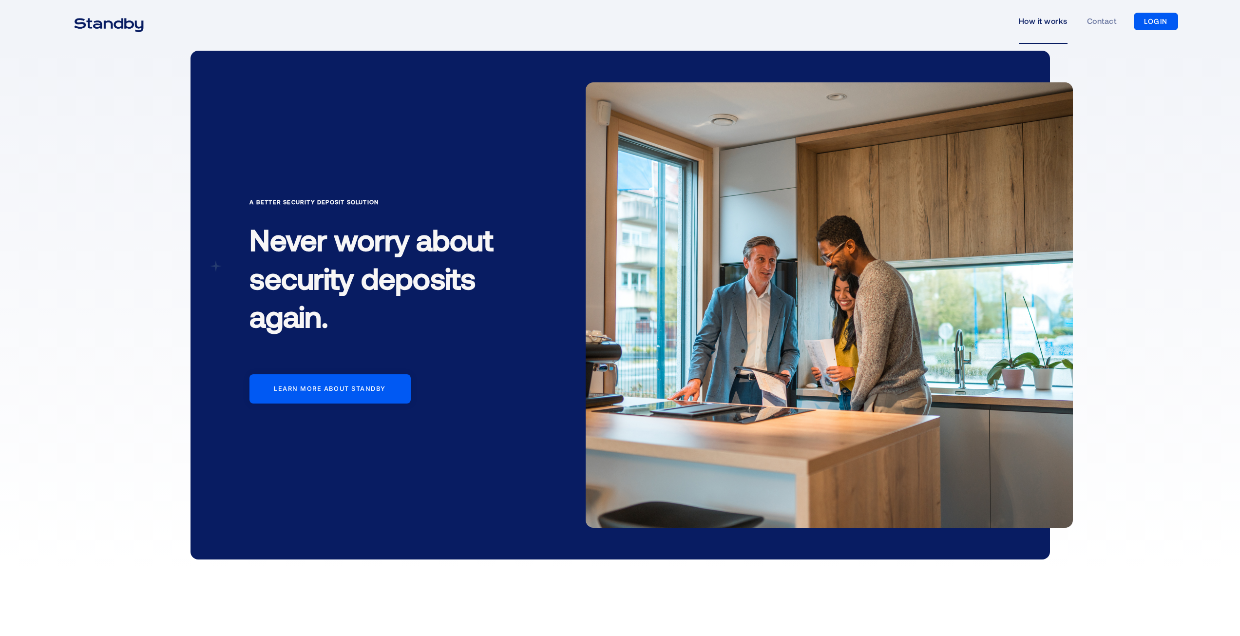
click at [1050, 22] on link "How it works" at bounding box center [1043, 21] width 49 height 45
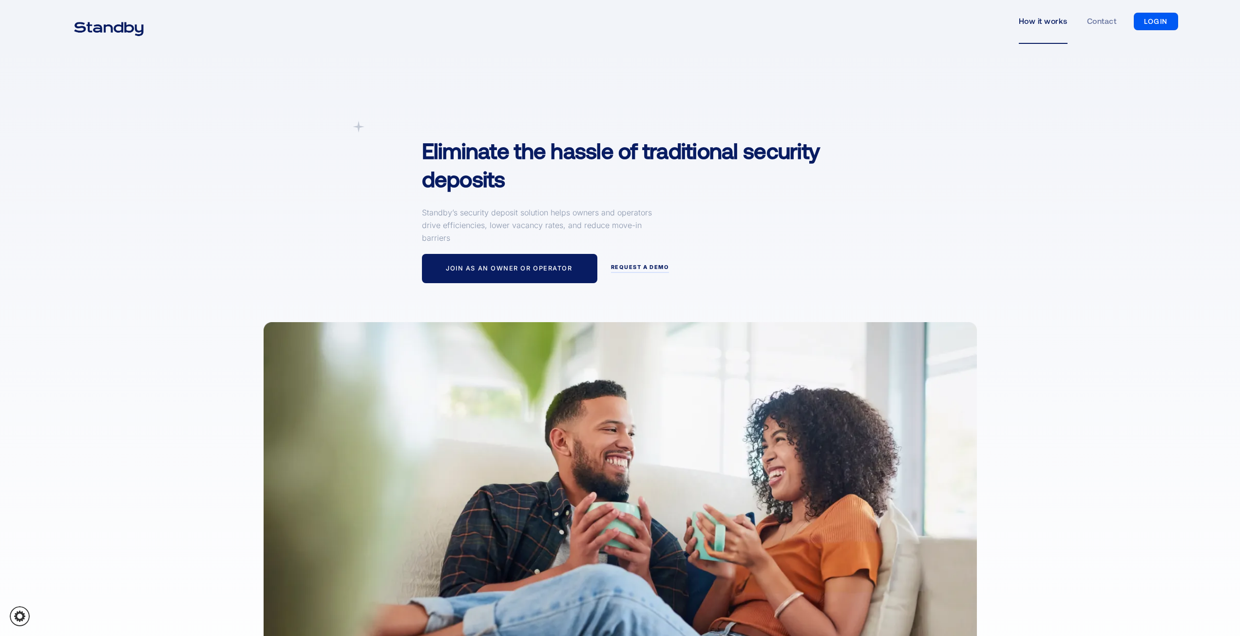
click at [119, 33] on img "home" at bounding box center [109, 28] width 94 height 24
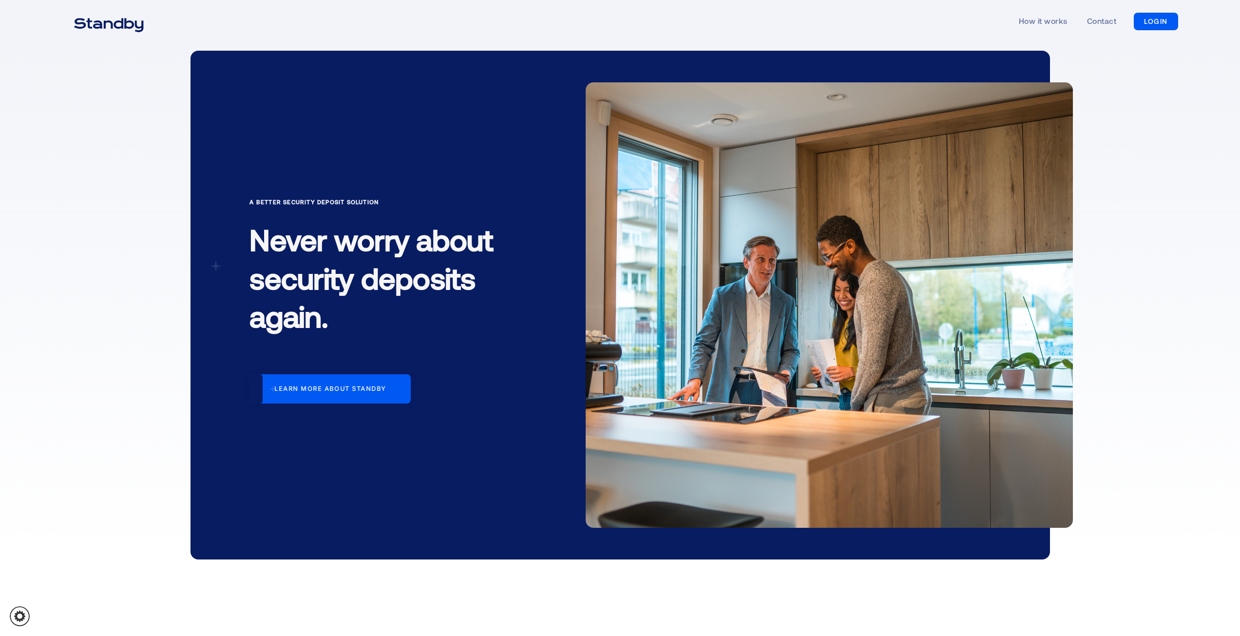
click at [356, 386] on div "Learn more about standby" at bounding box center [330, 389] width 112 height 8
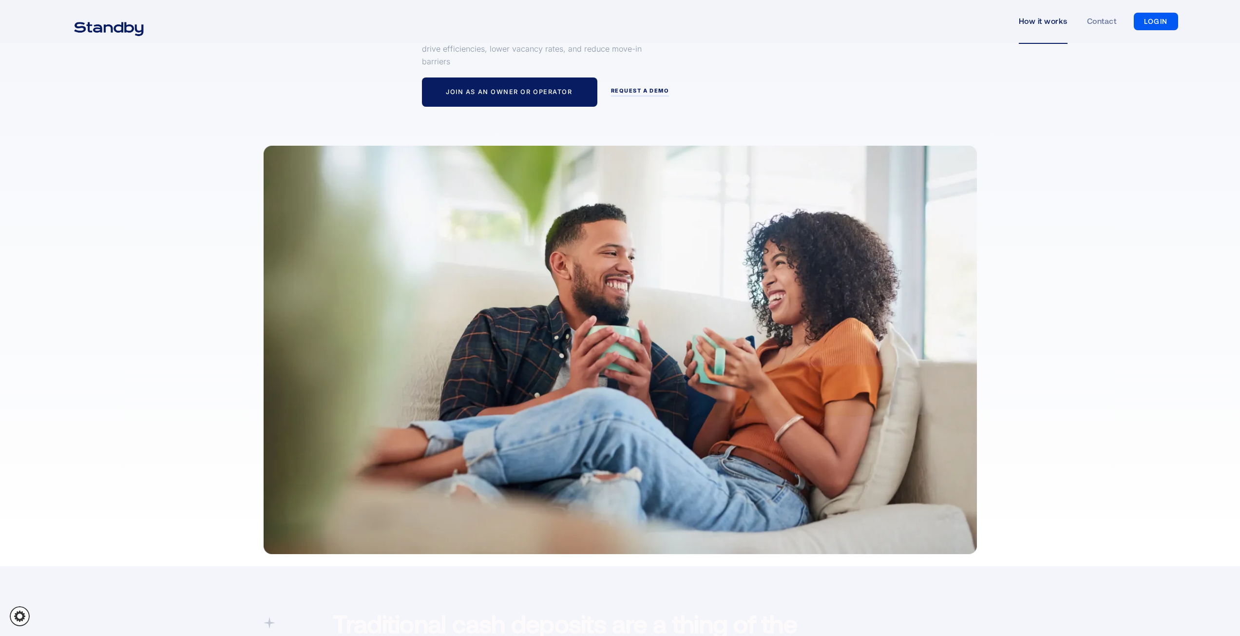
scroll to position [118, 0]
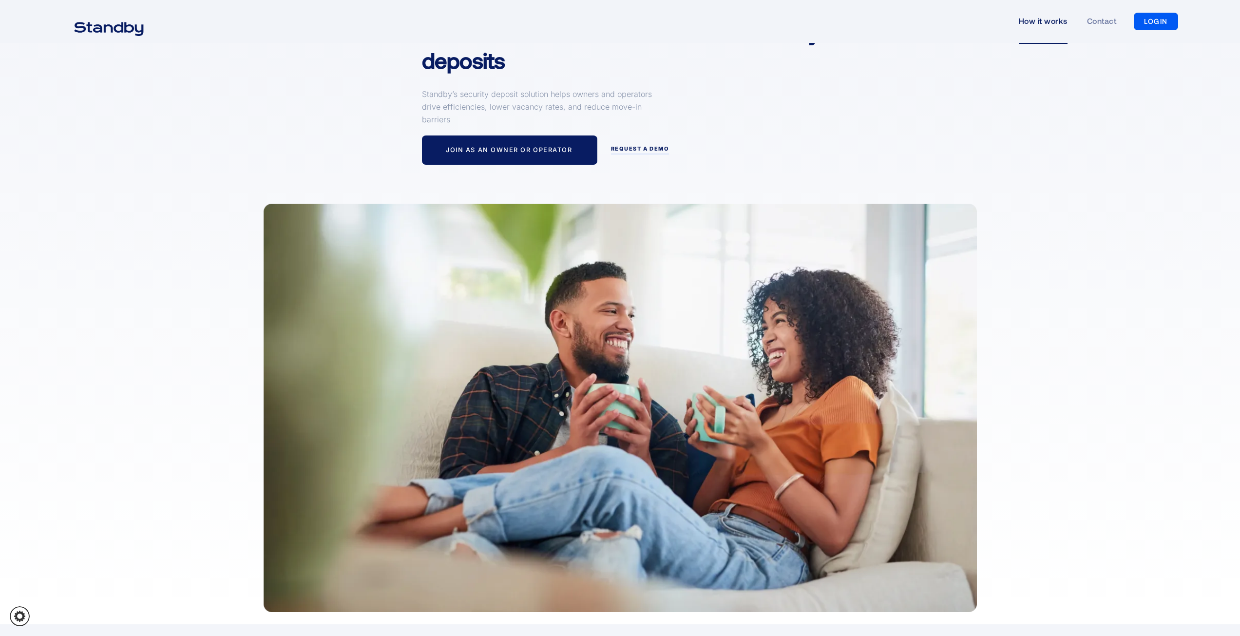
click at [121, 15] on div "How it works Contact LOGIN LOGIN" at bounding box center [620, 21] width 1117 height 45
click at [97, 30] on img "home" at bounding box center [109, 28] width 94 height 24
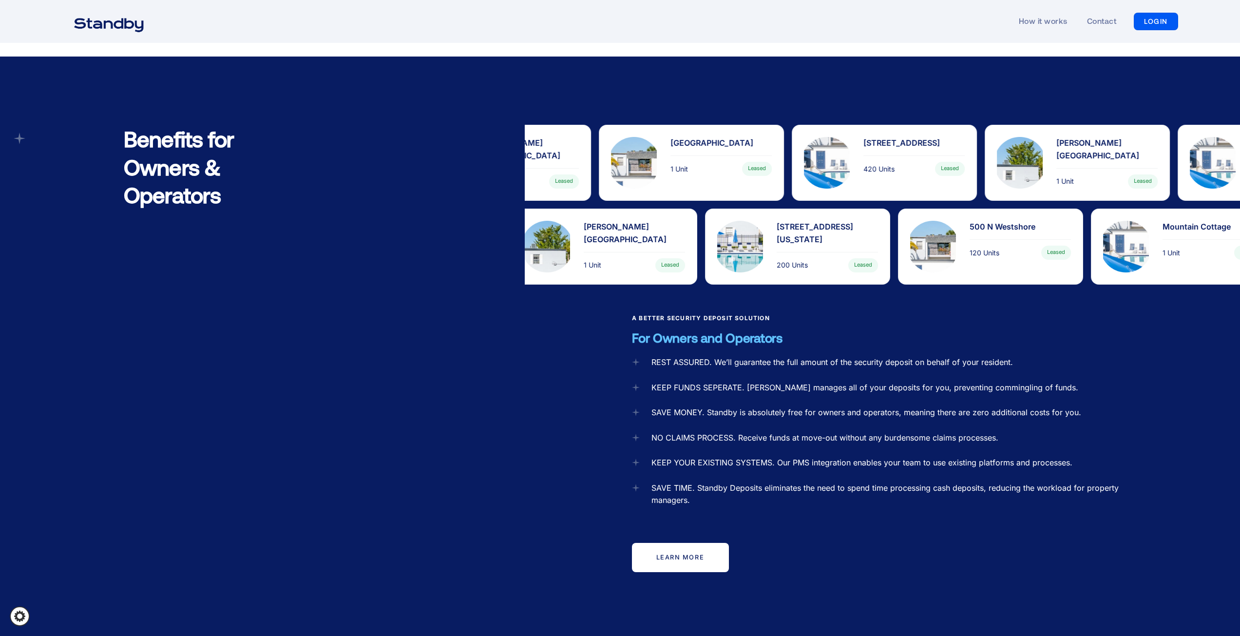
scroll to position [1170, 0]
